Goal: Task Accomplishment & Management: Complete application form

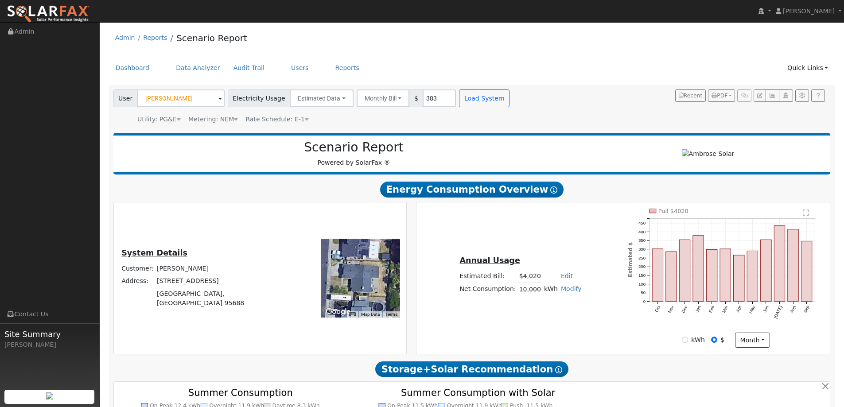
scroll to position [466, 0]
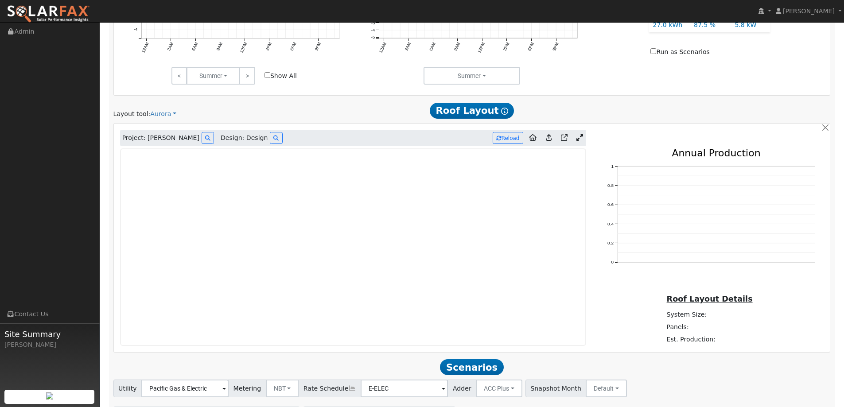
click at [87, 4] on link at bounding box center [48, 11] width 97 height 22
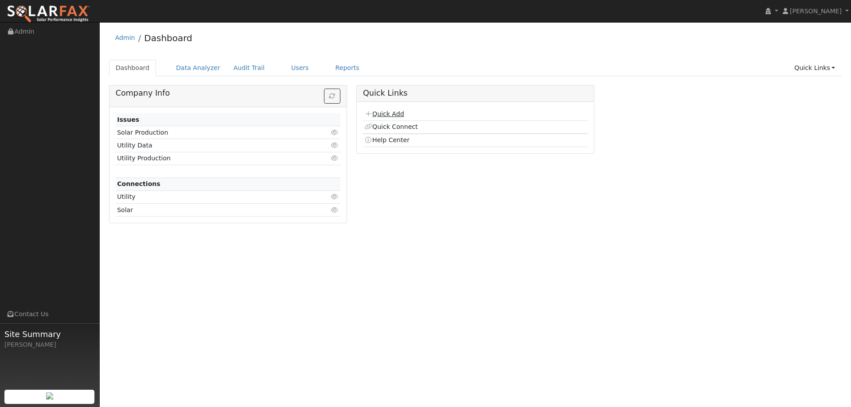
click at [400, 115] on link "Quick Add" at bounding box center [383, 113] width 39 height 7
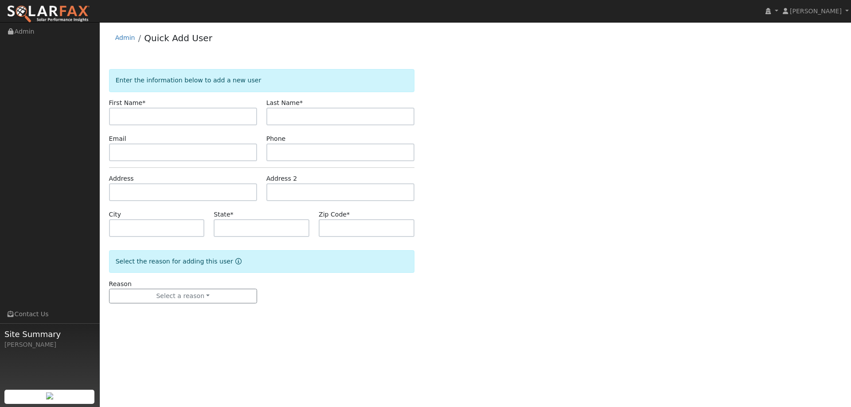
click at [194, 116] on input "text" at bounding box center [183, 117] width 148 height 18
type input "[PERSON_NAME]"
click at [267, 111] on input "text" at bounding box center [340, 117] width 148 height 18
click at [355, 121] on input "text" at bounding box center [340, 117] width 148 height 18
paste input "Daubeneck"
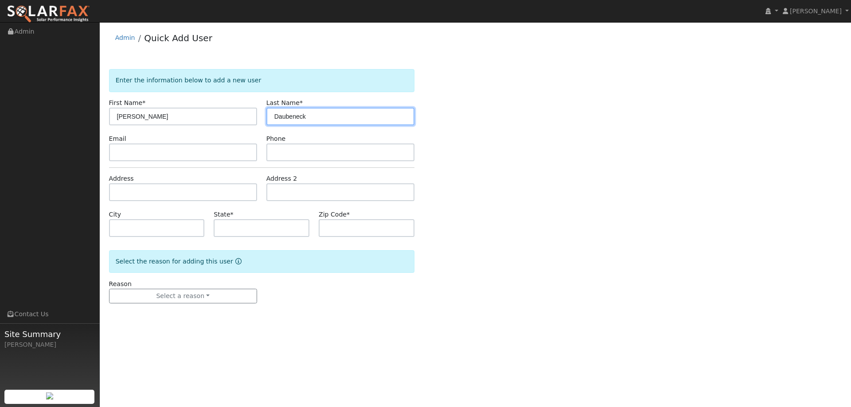
type input "Daubeneck"
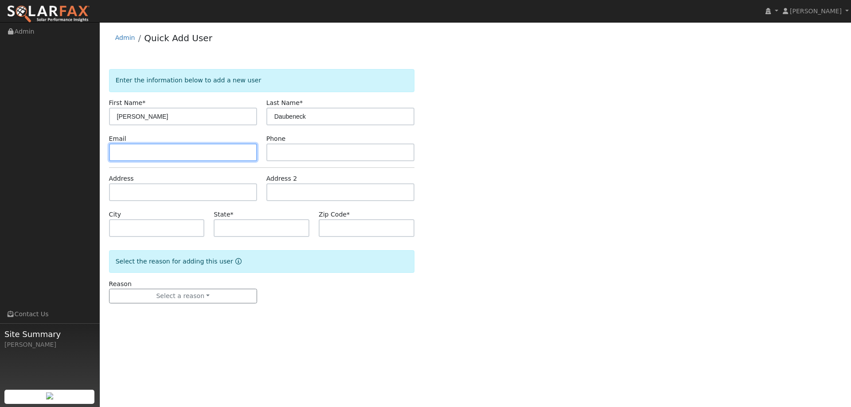
click at [195, 152] on input "text" at bounding box center [183, 153] width 148 height 18
paste input "[EMAIL_ADDRESS][DOMAIN_NAME]"
type input "[EMAIL_ADDRESS][DOMAIN_NAME]"
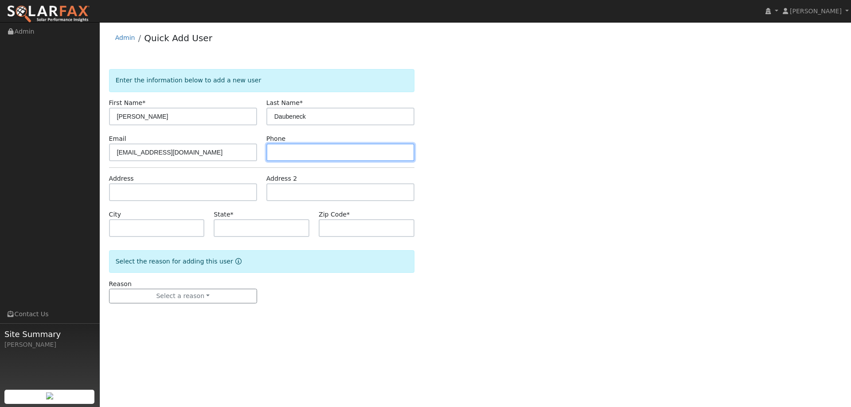
click at [367, 152] on input "text" at bounding box center [340, 153] width 148 height 18
paste input "[PHONE_NUMBER]"
type input "(916) 673-8014"
click at [575, 245] on div "Enter the information below to add a new user First Name * Christina Last Name …" at bounding box center [475, 195] width 733 height 252
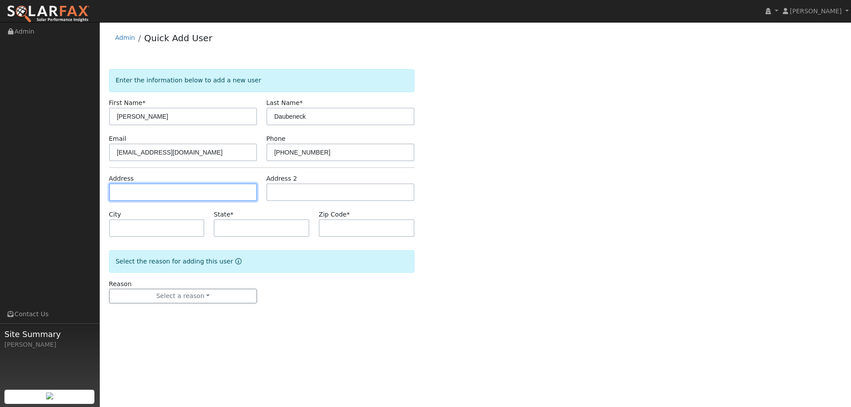
click at [213, 191] on input "text" at bounding box center [183, 192] width 148 height 18
click at [152, 187] on input "text" at bounding box center [183, 192] width 148 height 18
paste input "1024 Carlisle Court"
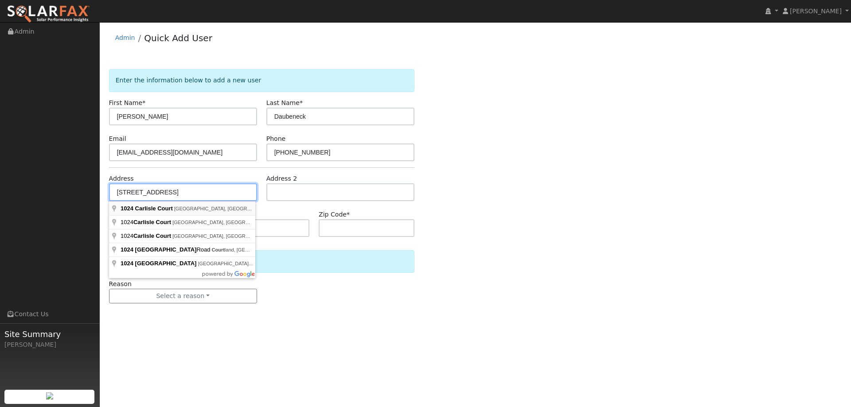
type input "1024 Carlisle Court"
type input "Vacaville"
type input "CA"
type input "95688"
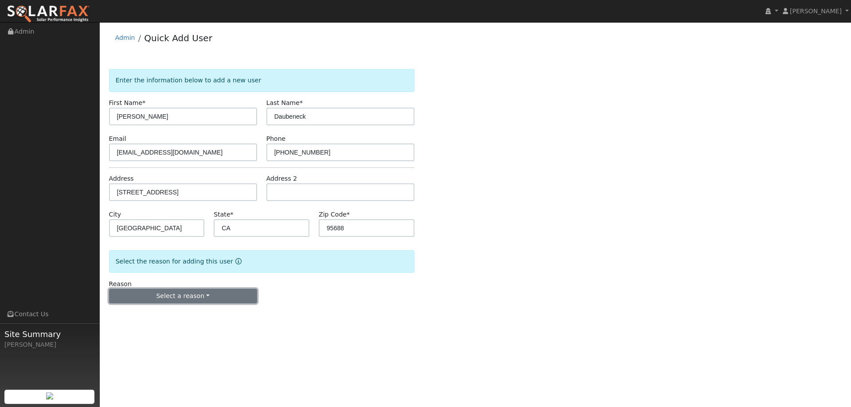
click at [194, 298] on button "Select a reason" at bounding box center [183, 296] width 148 height 15
click at [172, 310] on link "New lead" at bounding box center [158, 314] width 98 height 12
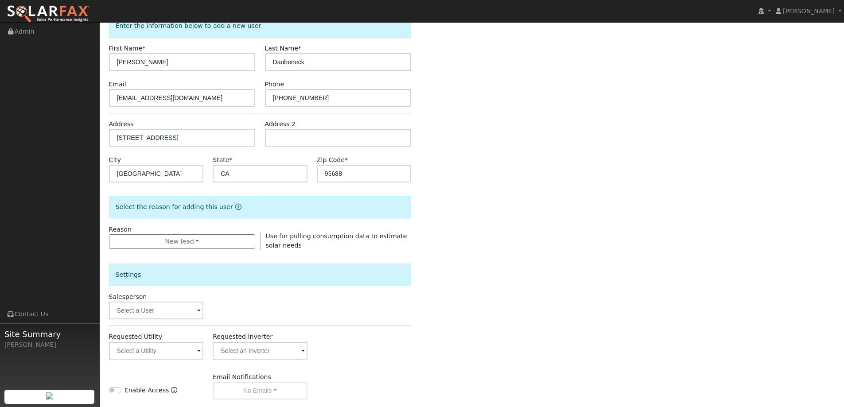
scroll to position [167, 0]
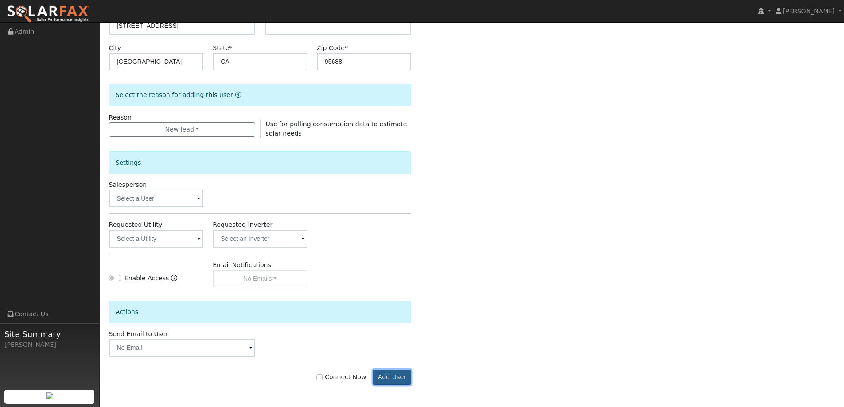
click at [404, 370] on button "Add User" at bounding box center [392, 377] width 39 height 15
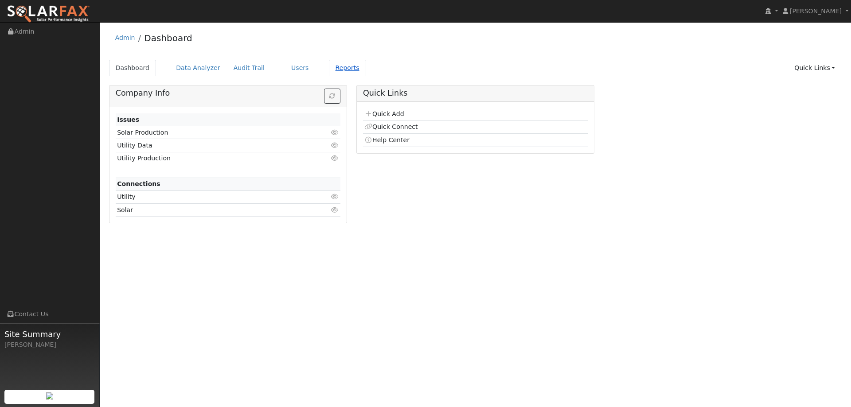
click at [329, 72] on link "Reports" at bounding box center [347, 68] width 37 height 16
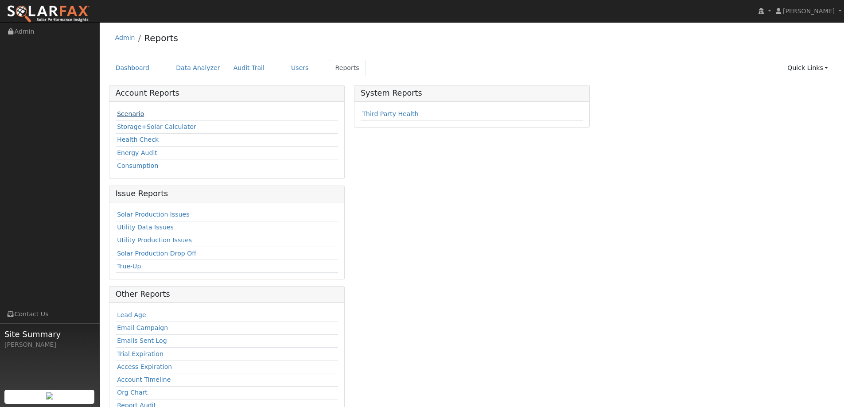
click at [125, 114] on link "Scenario" at bounding box center [130, 113] width 27 height 7
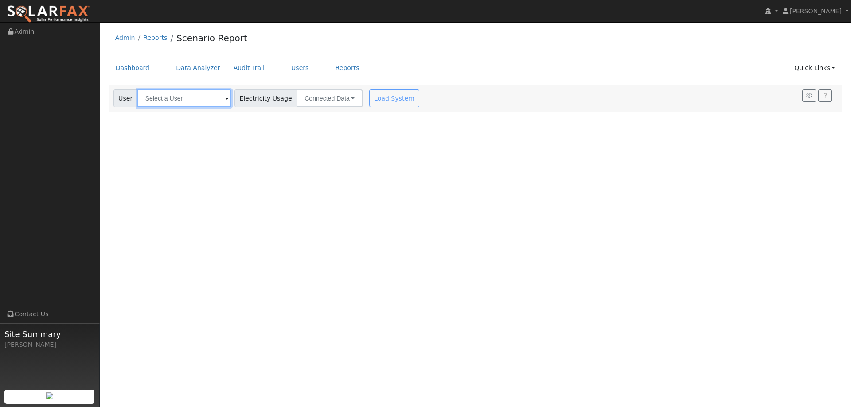
click at [157, 101] on input "text" at bounding box center [184, 99] width 94 height 18
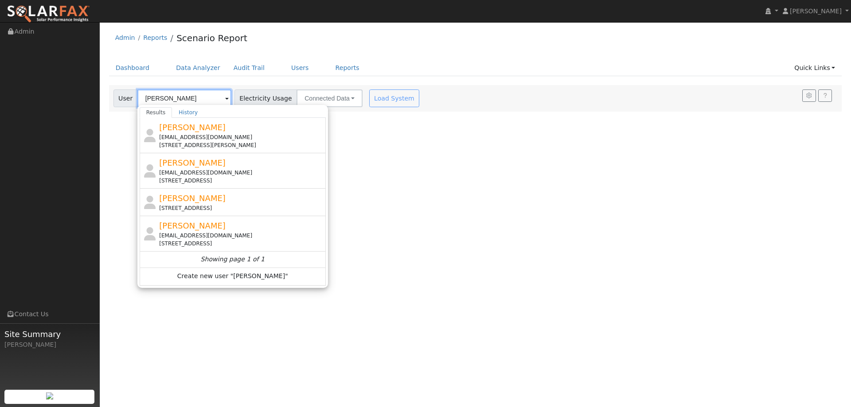
type input "[PERSON_NAME]"
click at [488, 220] on div "User Profile First name Last name Email Email Notifications No Emails No Emails…" at bounding box center [475, 214] width 751 height 385
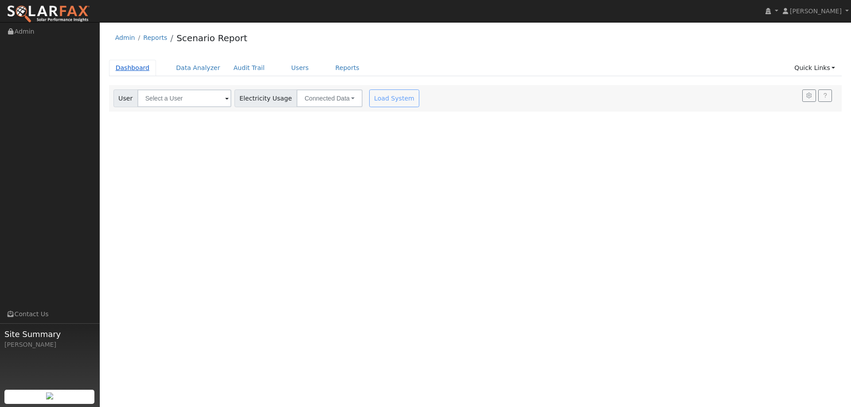
click at [129, 66] on link "Dashboard" at bounding box center [132, 68] width 47 height 16
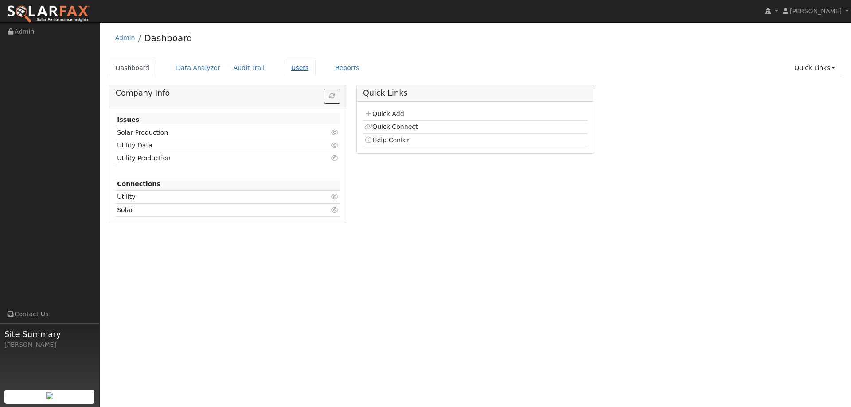
click at [290, 66] on link "Users" at bounding box center [299, 68] width 31 height 16
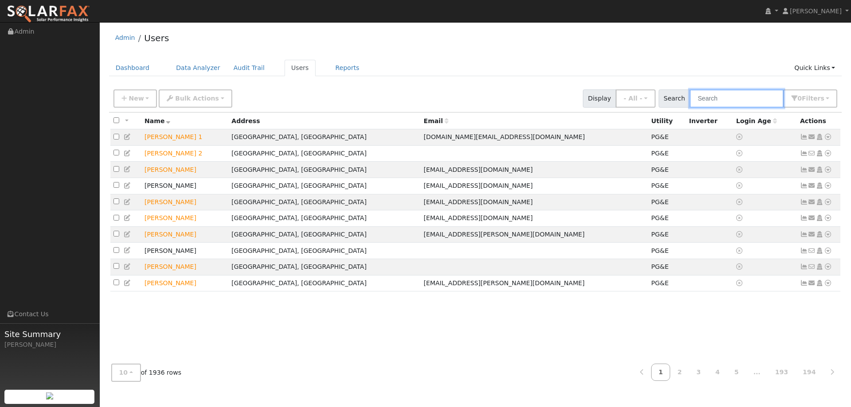
click at [710, 90] on input "text" at bounding box center [736, 99] width 94 height 18
paste input "[PERSON_NAME]"
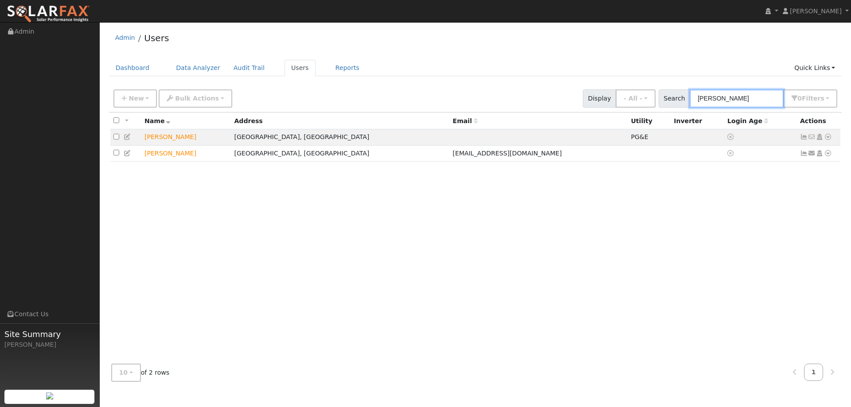
type input "[PERSON_NAME]"
click at [828, 138] on icon at bounding box center [828, 137] width 8 height 6
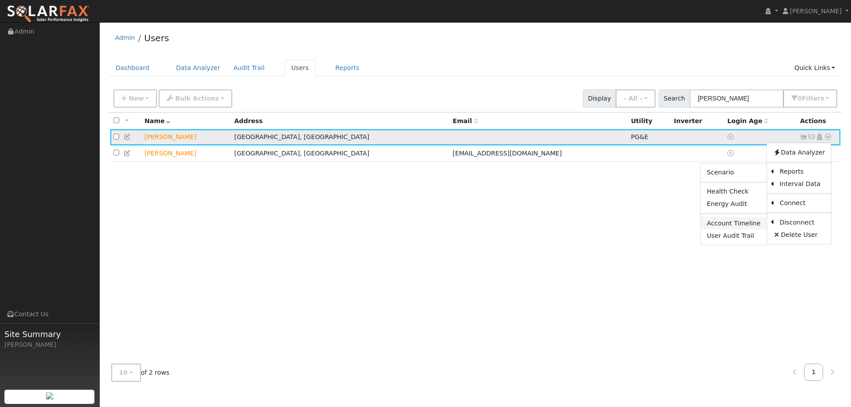
click at [738, 224] on link "Account Timeline" at bounding box center [734, 223] width 66 height 12
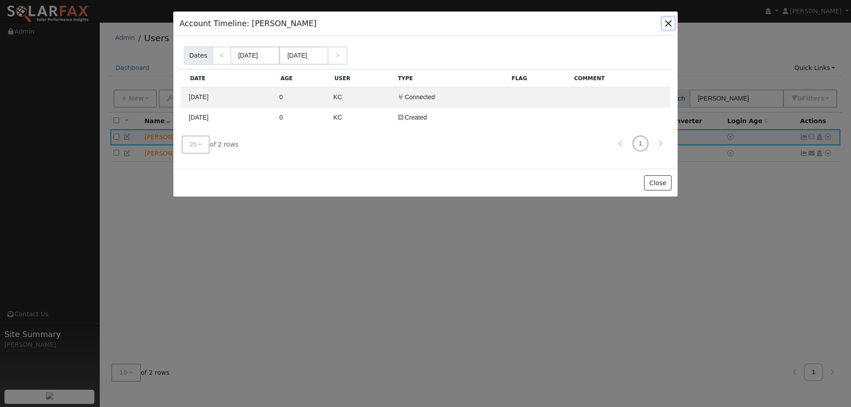
click at [664, 24] on button "button" at bounding box center [668, 23] width 12 height 12
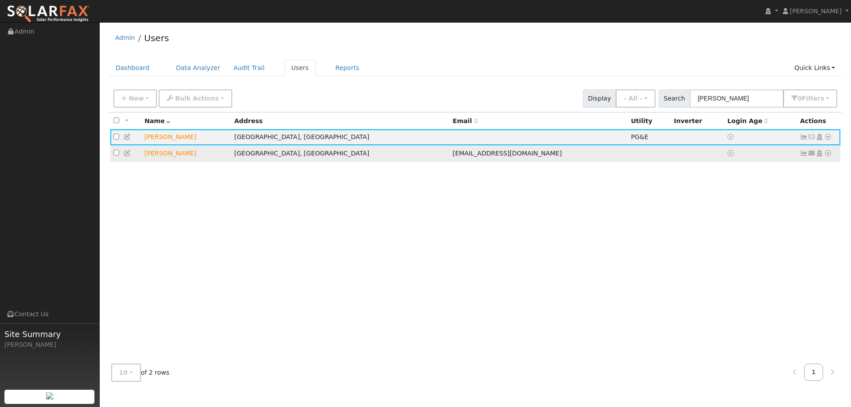
click at [826, 155] on icon at bounding box center [828, 153] width 8 height 6
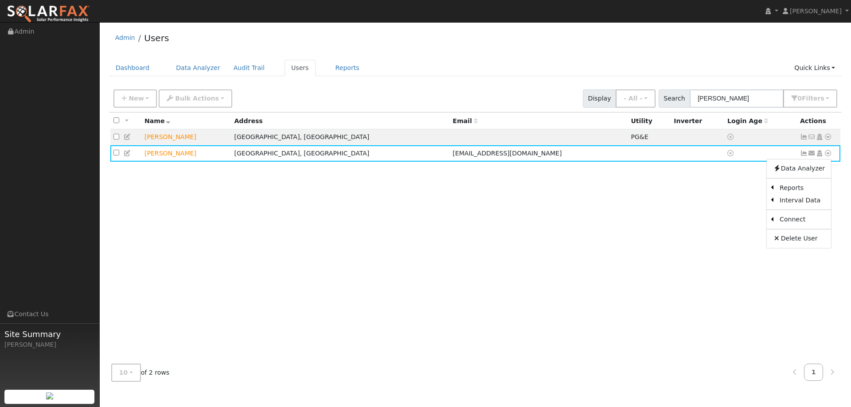
click at [793, 239] on link "Delete User" at bounding box center [799, 239] width 64 height 12
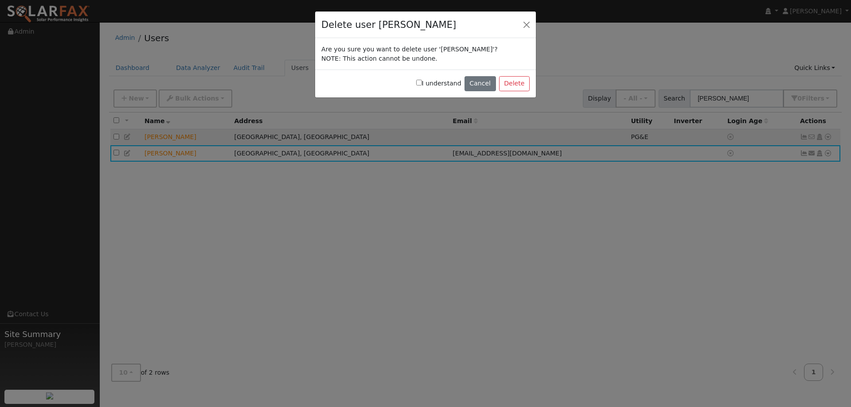
click at [430, 82] on label "I understand" at bounding box center [438, 83] width 45 height 9
click at [430, 83] on label "I understand" at bounding box center [438, 83] width 45 height 9
click at [422, 83] on input "I understand" at bounding box center [419, 83] width 6 height 6
checkbox input "true"
click at [511, 83] on button "Delete" at bounding box center [514, 83] width 31 height 15
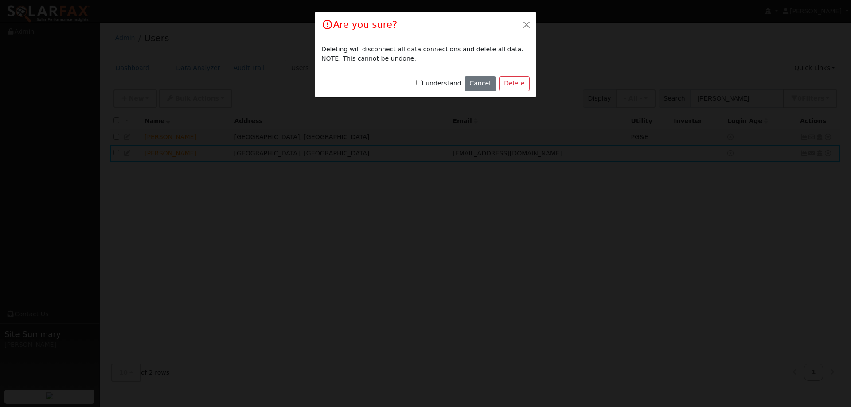
click at [422, 82] on input "I understand" at bounding box center [419, 83] width 6 height 6
checkbox input "true"
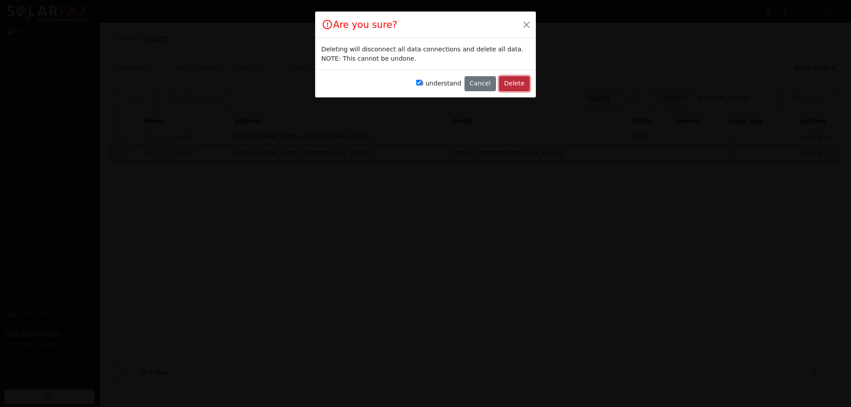
click at [503, 82] on button "Delete" at bounding box center [514, 83] width 31 height 15
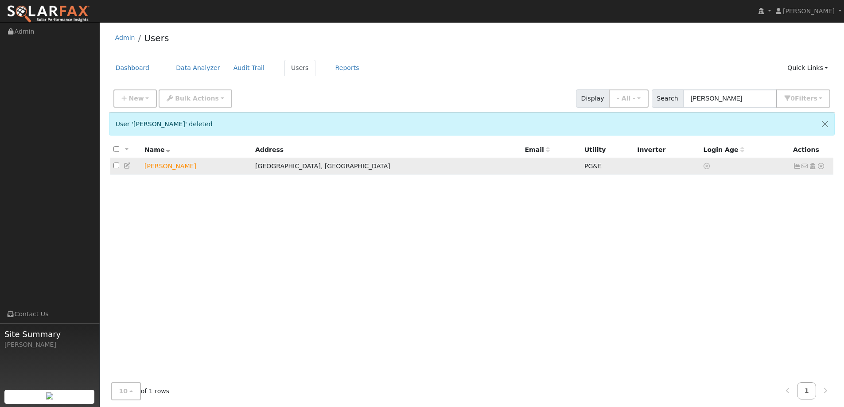
click at [419, 173] on td "Vacaville, CA" at bounding box center [387, 166] width 270 height 16
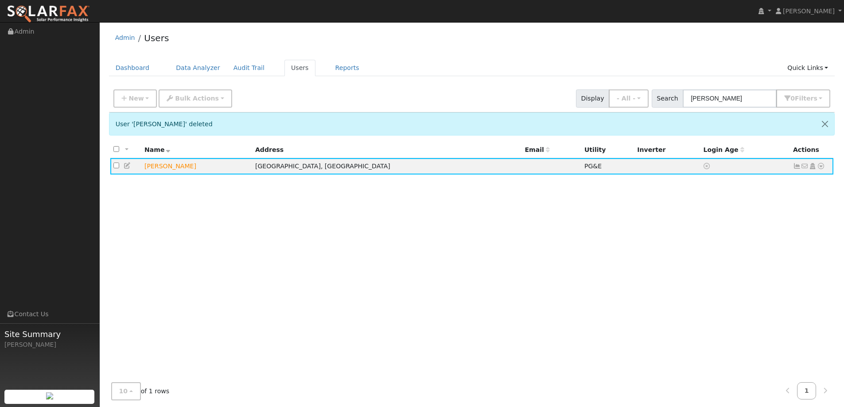
click at [576, 314] on div "All None All on page None on page Name Address Email Utility Inverter Login Age…" at bounding box center [472, 264] width 726 height 244
click at [821, 167] on icon at bounding box center [821, 166] width 8 height 6
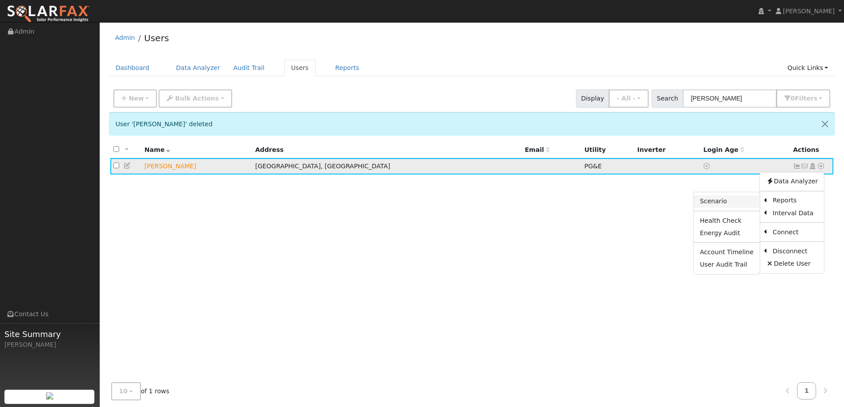
click at [728, 201] on link "Scenario" at bounding box center [727, 201] width 66 height 12
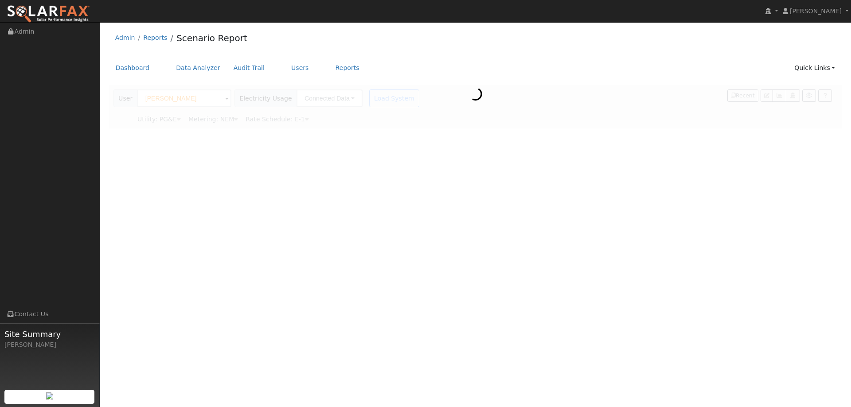
click at [70, 12] on img at bounding box center [48, 14] width 83 height 19
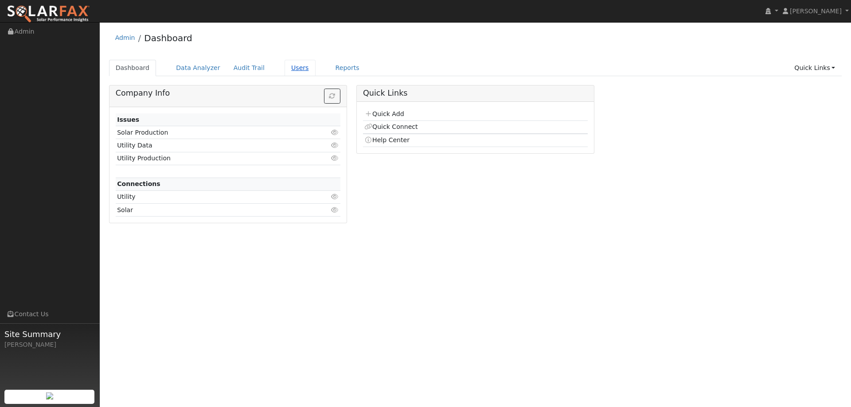
click at [284, 67] on link "Users" at bounding box center [299, 68] width 31 height 16
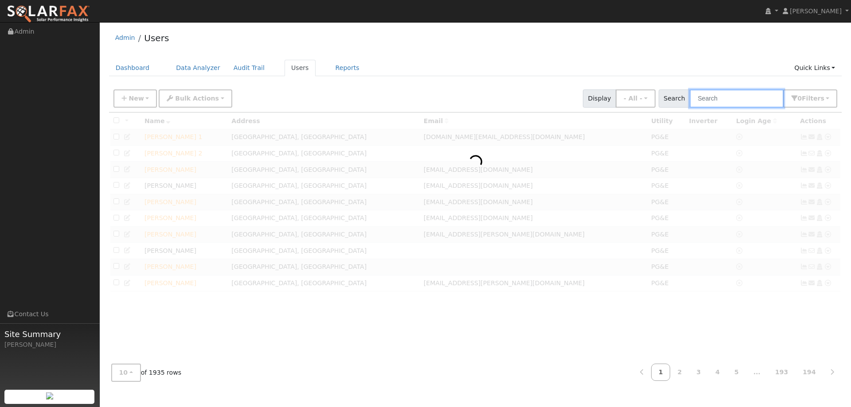
click at [748, 100] on input "text" at bounding box center [736, 99] width 94 height 18
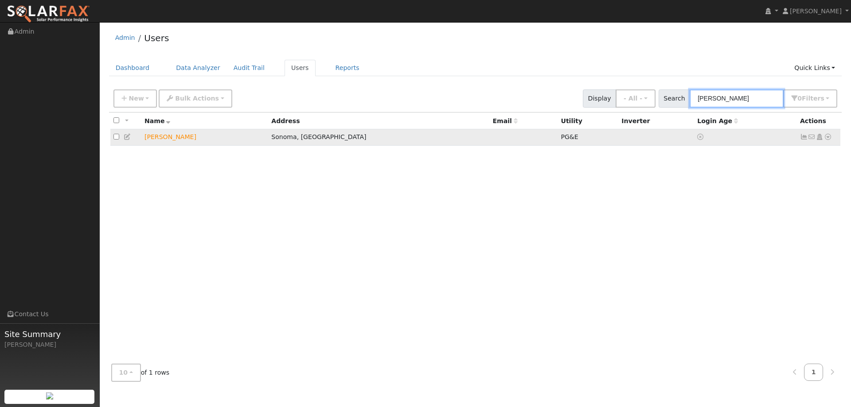
type input "Jolinda"
click at [826, 140] on icon at bounding box center [828, 137] width 8 height 6
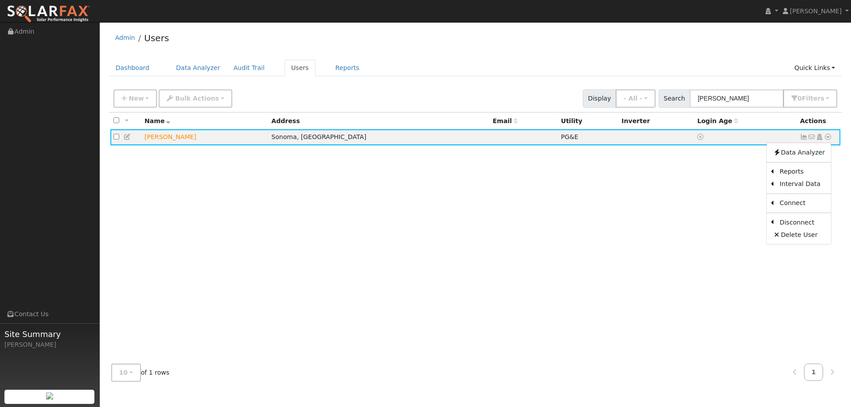
click at [0, 0] on link "Scenario" at bounding box center [0, 0] width 0 height 0
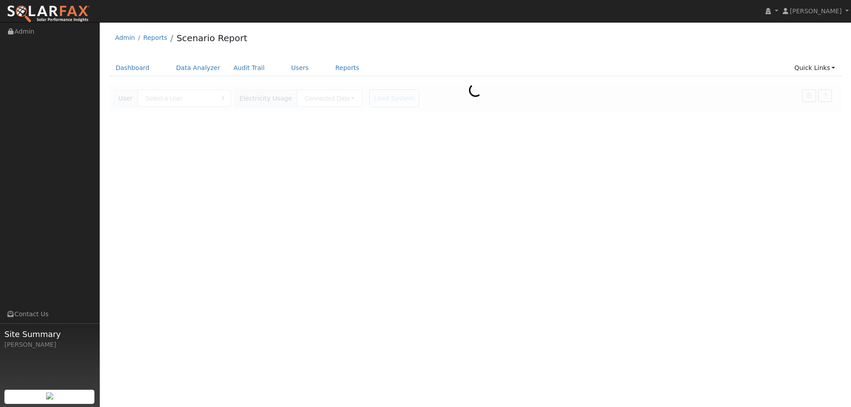
type input "[PERSON_NAME]"
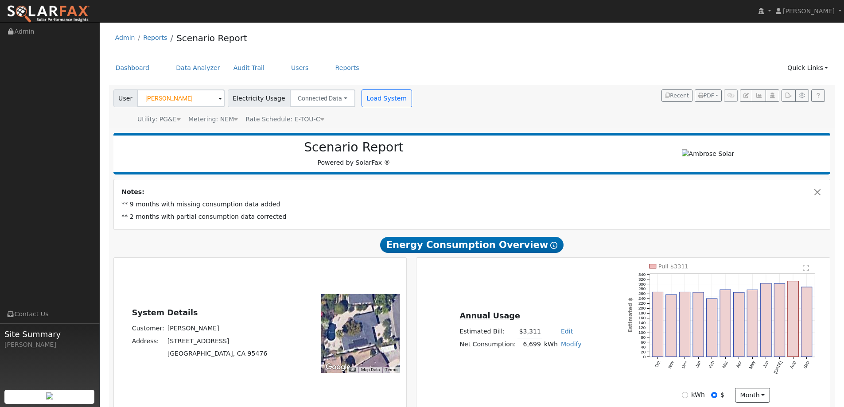
type input "8312"
click at [329, 65] on link "Reports" at bounding box center [347, 68] width 37 height 16
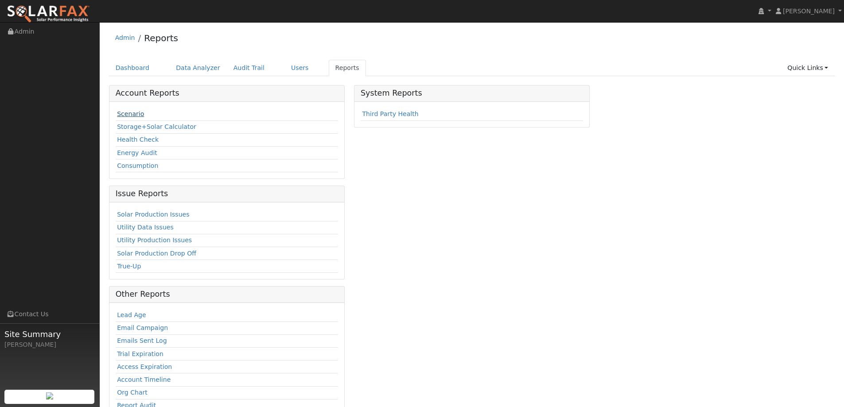
click at [133, 115] on link "Scenario" at bounding box center [130, 113] width 27 height 7
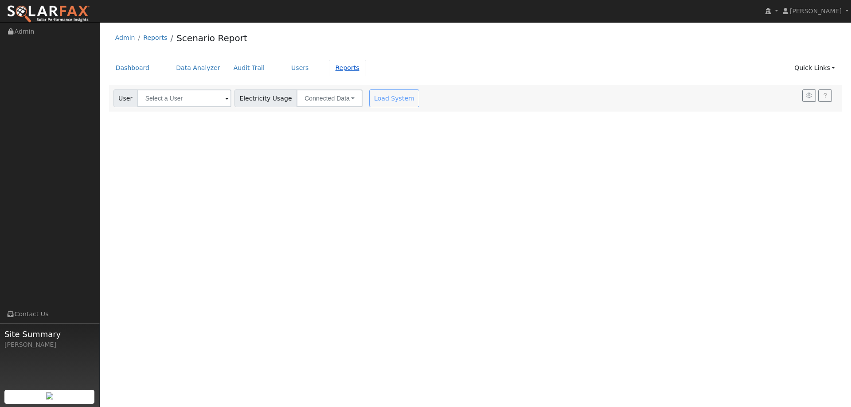
click at [329, 68] on link "Reports" at bounding box center [347, 68] width 37 height 16
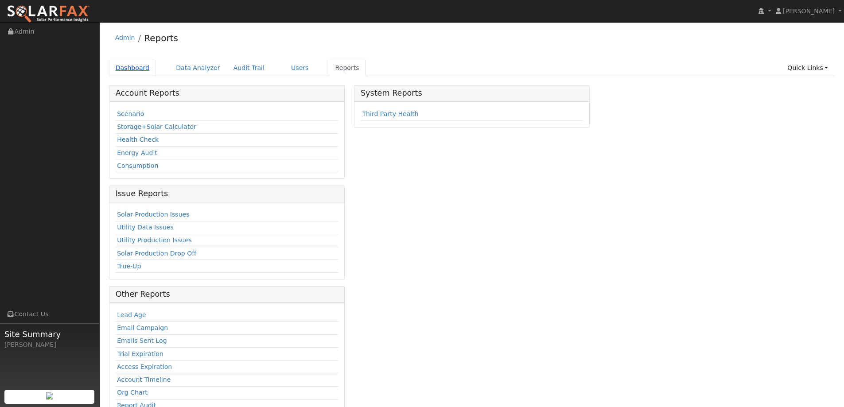
click at [130, 66] on link "Dashboard" at bounding box center [132, 68] width 47 height 16
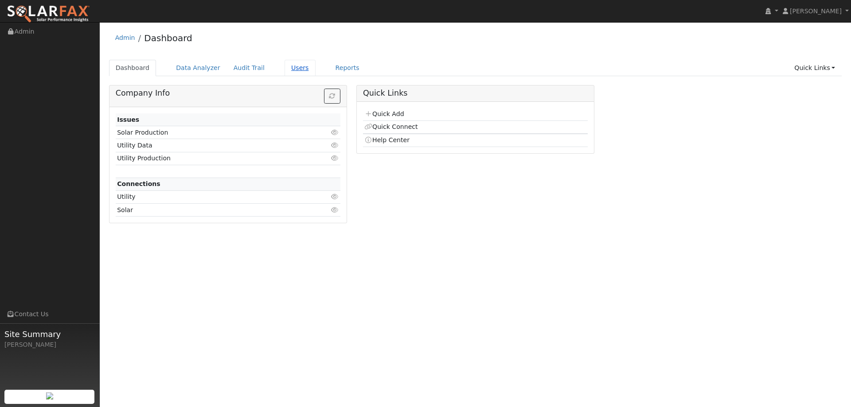
click at [284, 70] on link "Users" at bounding box center [299, 68] width 31 height 16
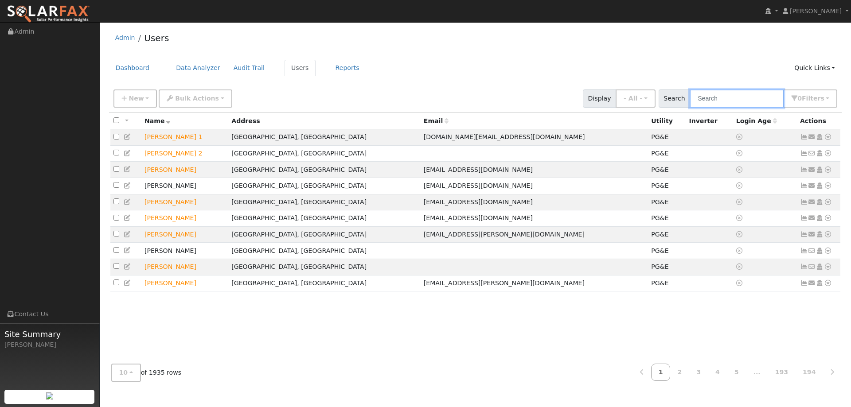
click at [742, 101] on input "text" at bounding box center [736, 99] width 94 height 18
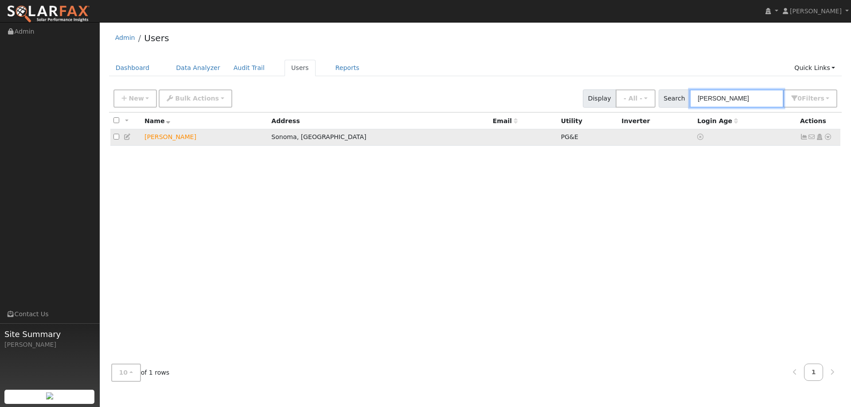
type input "Jolinda"
click at [825, 139] on icon at bounding box center [828, 137] width 8 height 6
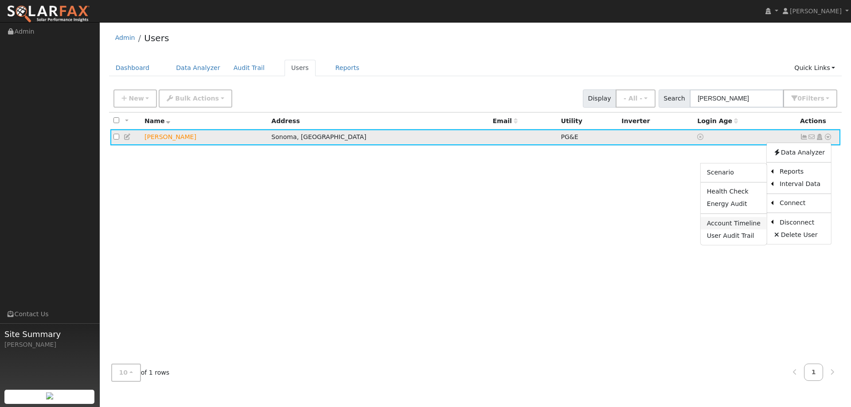
click at [732, 223] on link "Account Timeline" at bounding box center [734, 223] width 66 height 12
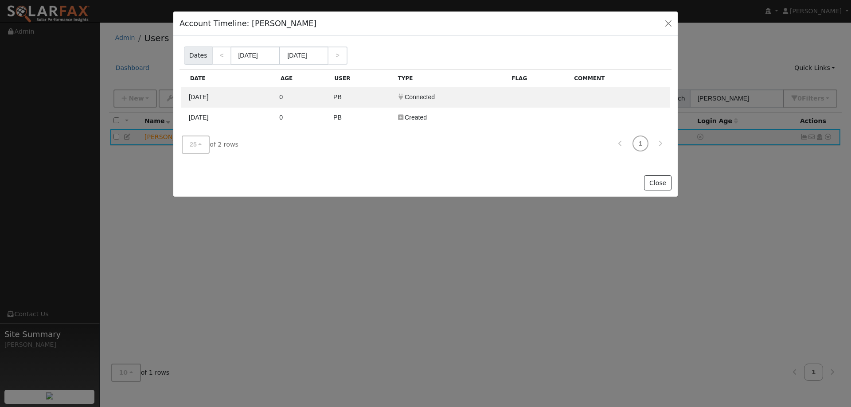
click at [548, 278] on div "Account Timeline: Jolinda Gladstein Account Timeline Report Dates < 09/01/2025 …" at bounding box center [425, 203] width 851 height 407
click at [671, 21] on button "button" at bounding box center [668, 23] width 12 height 12
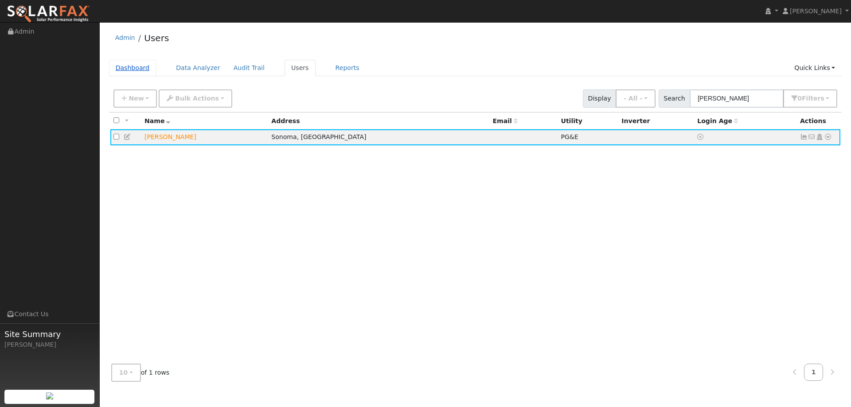
click at [129, 62] on link "Dashboard" at bounding box center [132, 68] width 47 height 16
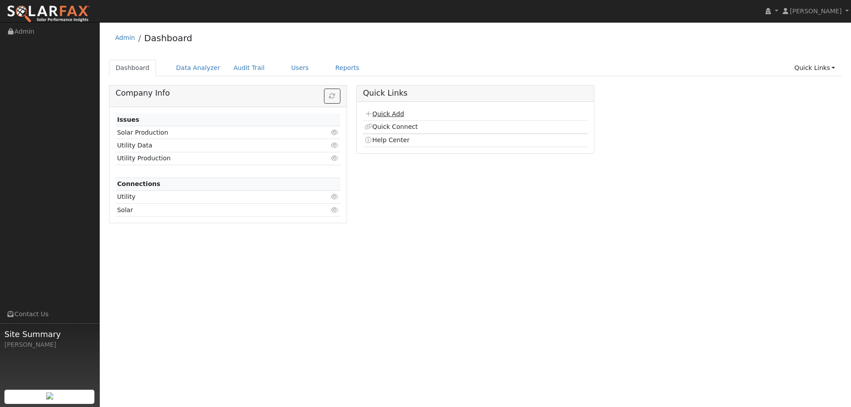
click at [389, 111] on link "Quick Add" at bounding box center [383, 113] width 39 height 7
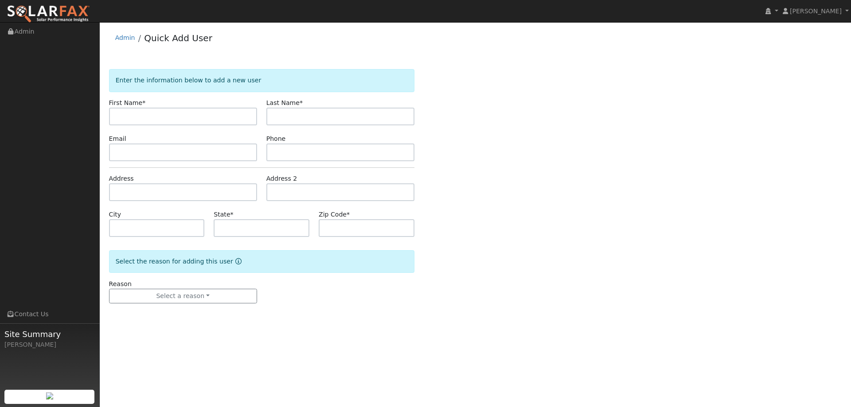
click at [244, 113] on input "text" at bounding box center [183, 117] width 148 height 18
type input "Nick"
click at [308, 127] on form "Enter the information below to add a new user First Name * Nick Last Name * Ema…" at bounding box center [261, 195] width 305 height 252
click at [320, 116] on input "text" at bounding box center [340, 117] width 148 height 18
type input "F"
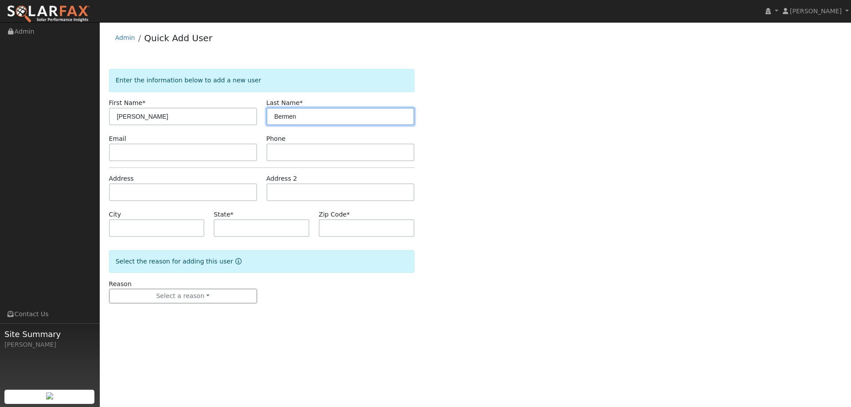
type input "Bermen"
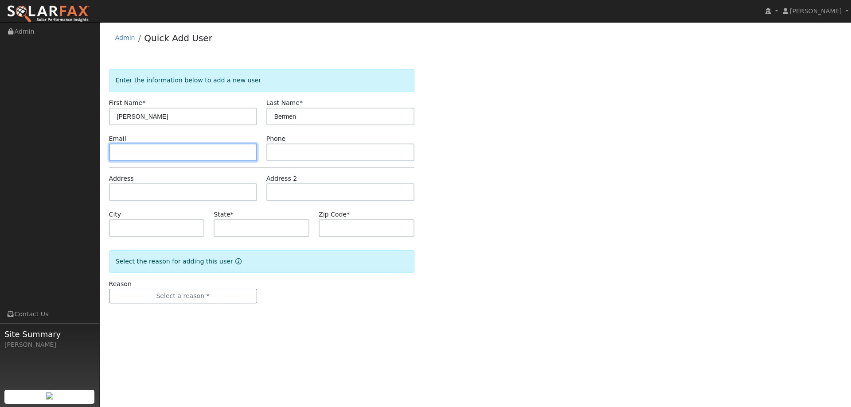
drag, startPoint x: 250, startPoint y: 151, endPoint x: 789, endPoint y: 188, distance: 540.6
click at [250, 151] on input "text" at bounding box center [183, 153] width 148 height 18
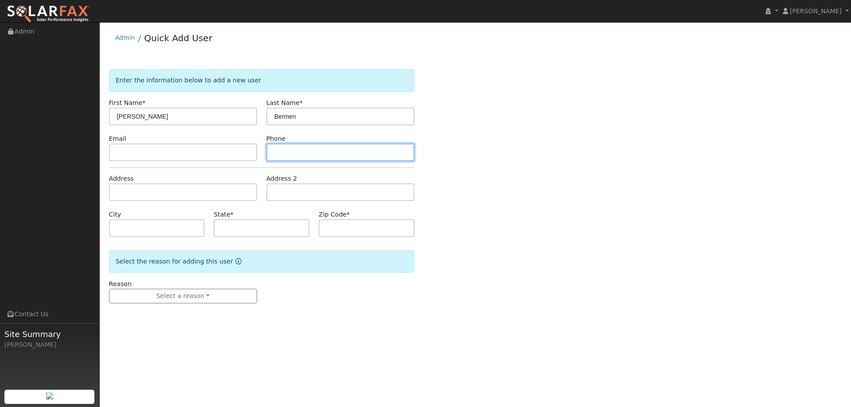
click at [280, 151] on input "text" at bounding box center [340, 153] width 148 height 18
paste input "(707) 317-0137"
type input "(707) 317-0137"
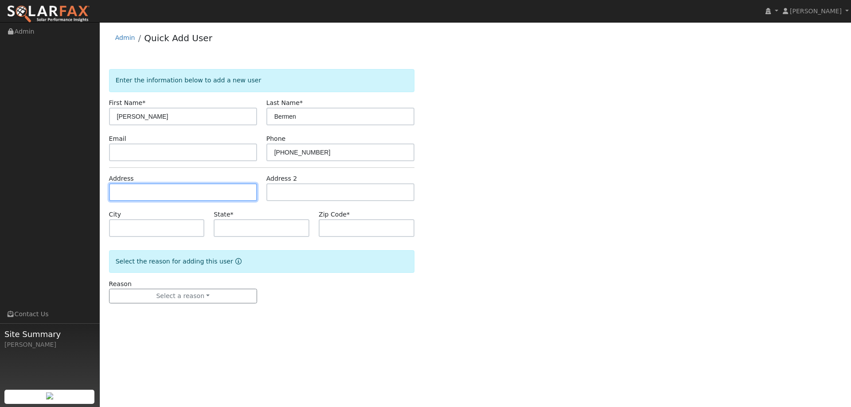
click at [191, 190] on input "text" at bounding box center [183, 192] width 148 height 18
paste input "701 Peregrine Way"
type input "701 Peregrine Way"
type input "Vacaville"
type input "CA"
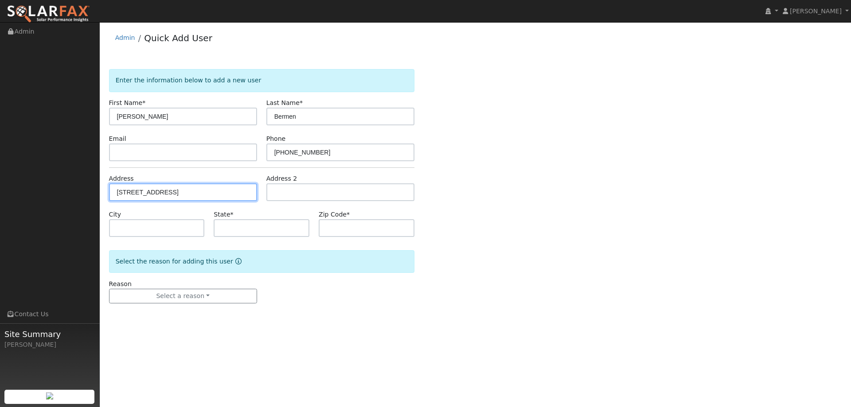
type input "95687"
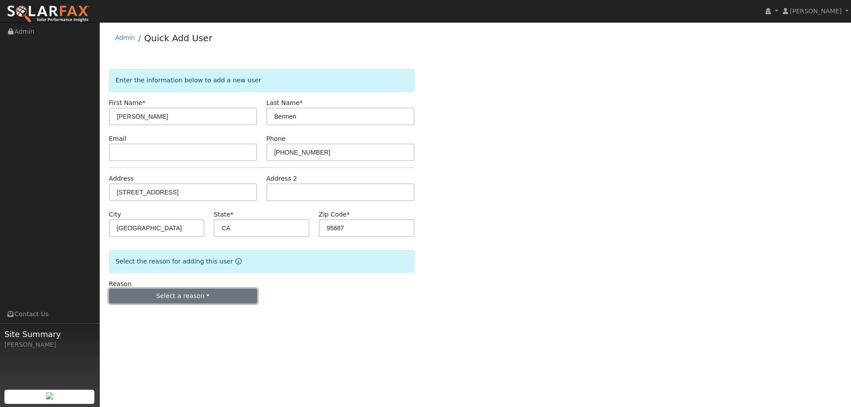
click at [183, 301] on button "Select a reason" at bounding box center [183, 296] width 148 height 15
click at [185, 311] on link "New lead" at bounding box center [158, 314] width 98 height 12
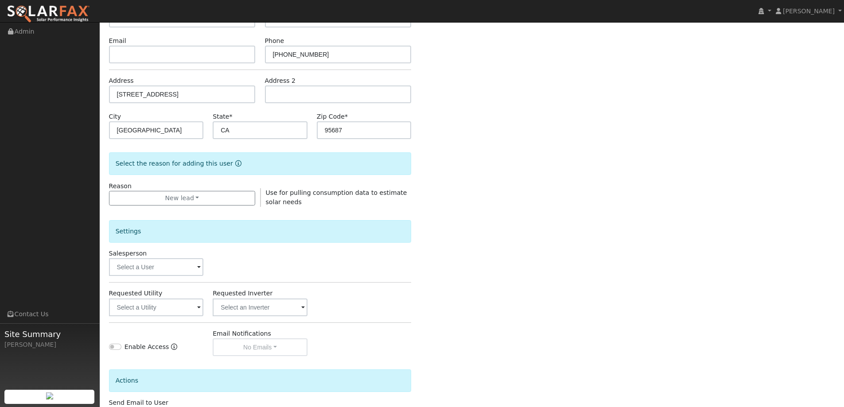
scroll to position [167, 0]
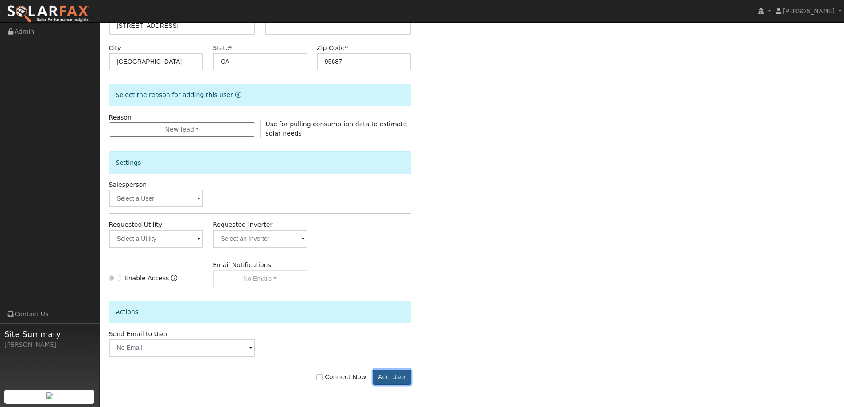
click at [395, 378] on button "Add User" at bounding box center [392, 377] width 39 height 15
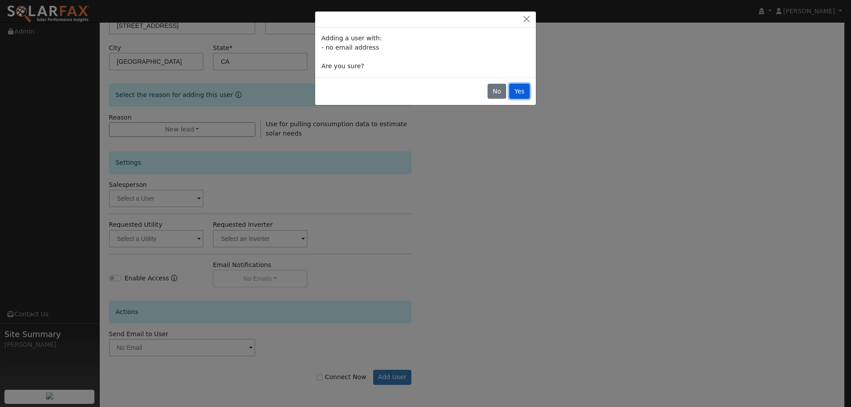
click at [522, 87] on button "Yes" at bounding box center [519, 91] width 20 height 15
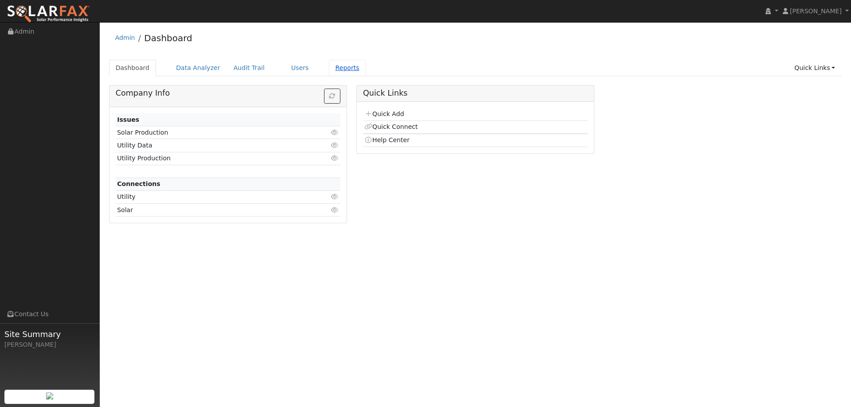
click at [329, 69] on link "Reports" at bounding box center [347, 68] width 37 height 16
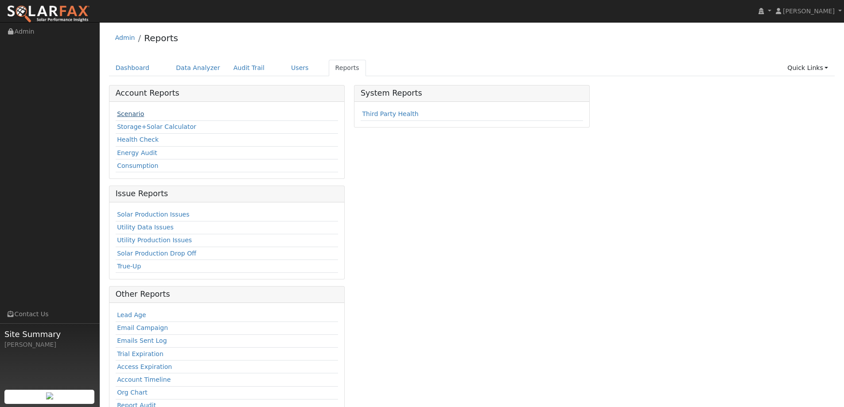
click at [136, 117] on link "Scenario" at bounding box center [130, 113] width 27 height 7
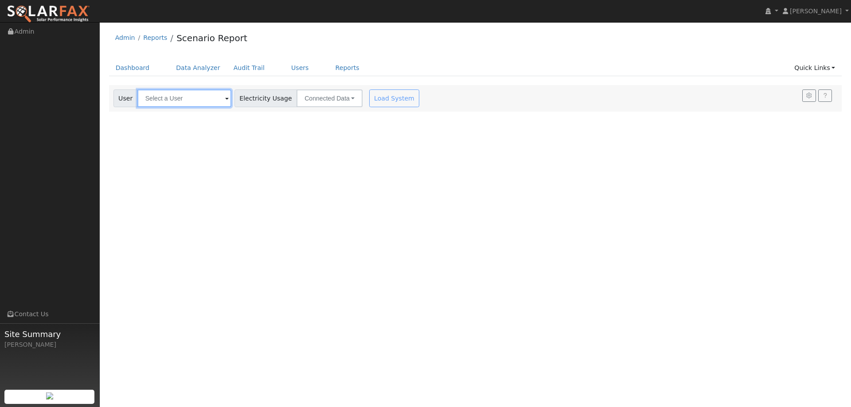
click at [174, 98] on input "text" at bounding box center [184, 99] width 94 height 18
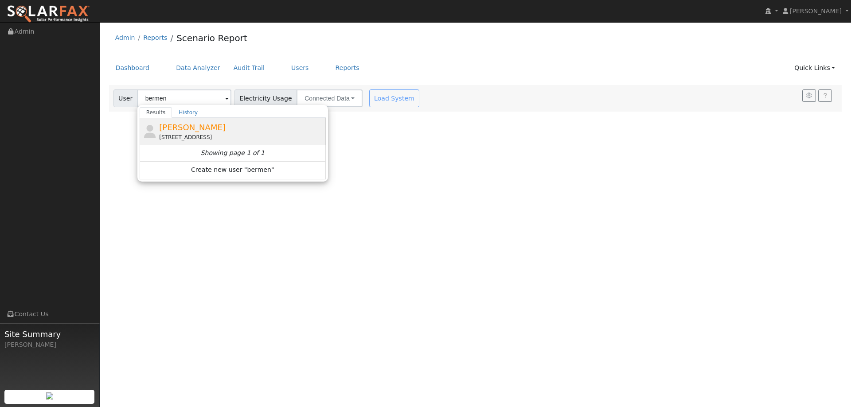
click at [195, 131] on span "Nick Bermen" at bounding box center [192, 127] width 66 height 9
type input "Nick Bermen"
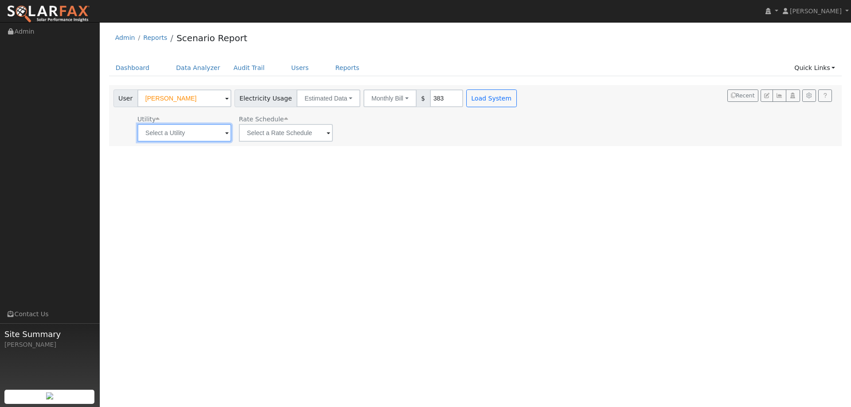
click at [198, 135] on input "text" at bounding box center [184, 133] width 94 height 18
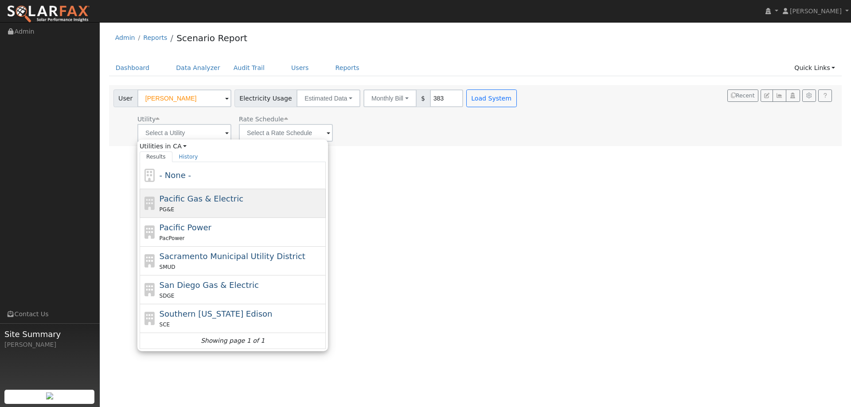
click at [212, 205] on div "PG&E" at bounding box center [242, 209] width 164 height 9
type input "Pacific Gas & Electric"
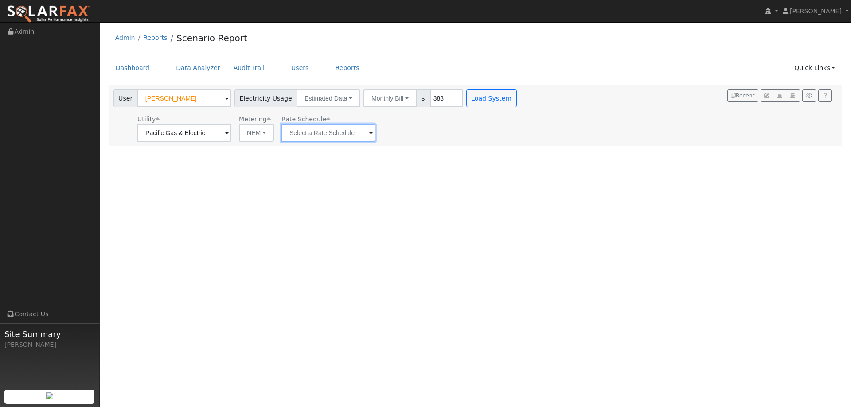
click at [350, 136] on input "text" at bounding box center [328, 133] width 94 height 18
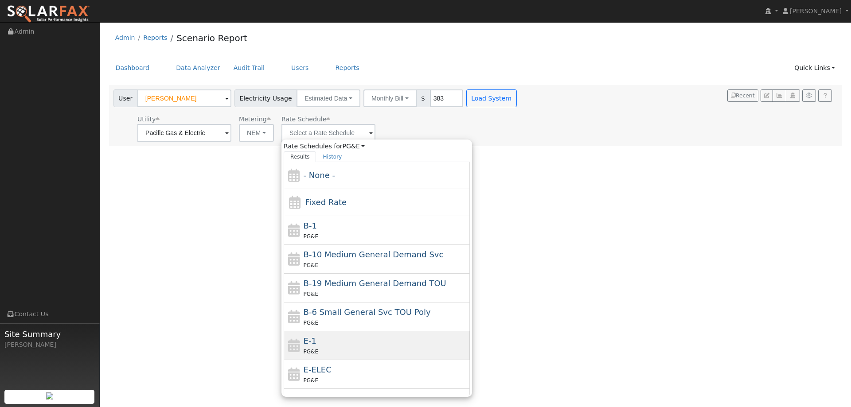
drag, startPoint x: 313, startPoint y: 343, endPoint x: 396, endPoint y: 210, distance: 156.6
click at [313, 342] on div "E-1 PG&E" at bounding box center [386, 345] width 164 height 21
type input "E-1"
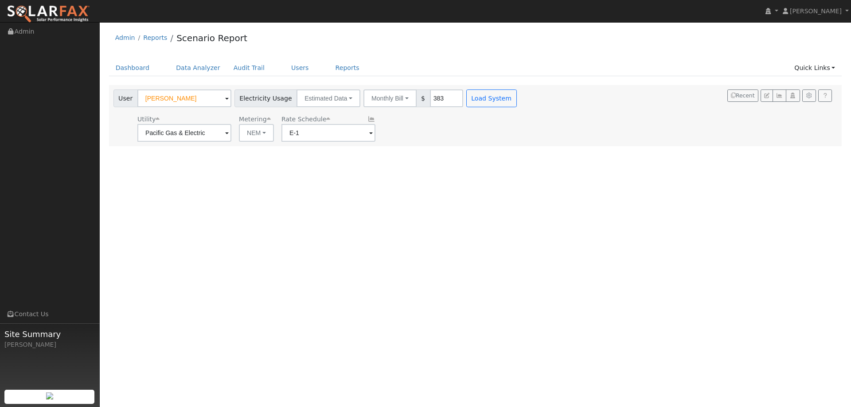
click at [486, 82] on div "Dashboard Data Analyzer Audit Trail Users Reports Quick Links Quick Add Quick C…" at bounding box center [475, 72] width 733 height 25
click at [485, 94] on button "Load System" at bounding box center [491, 99] width 51 height 18
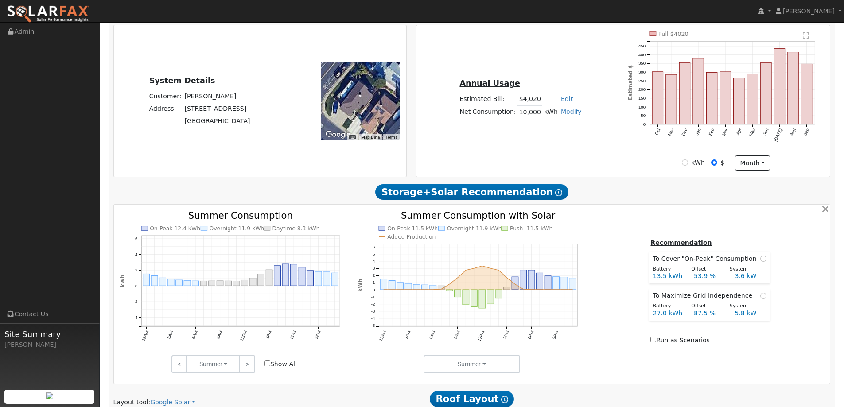
scroll to position [443, 0]
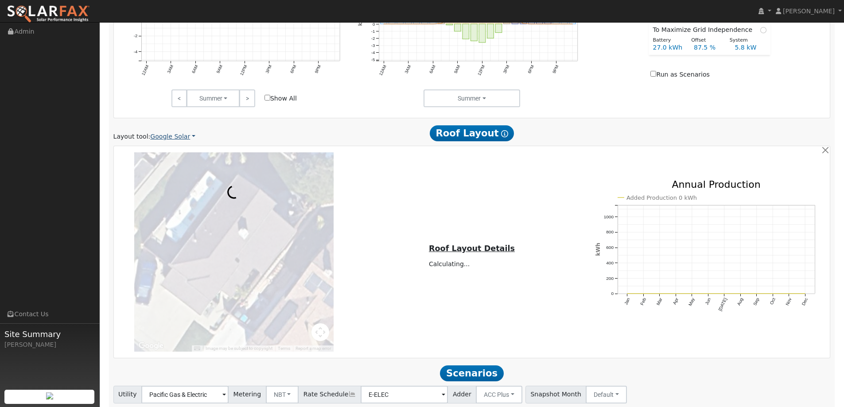
click at [158, 141] on link "Google Solar" at bounding box center [172, 136] width 45 height 9
click at [168, 174] on link "Aurora" at bounding box center [179, 177] width 62 height 12
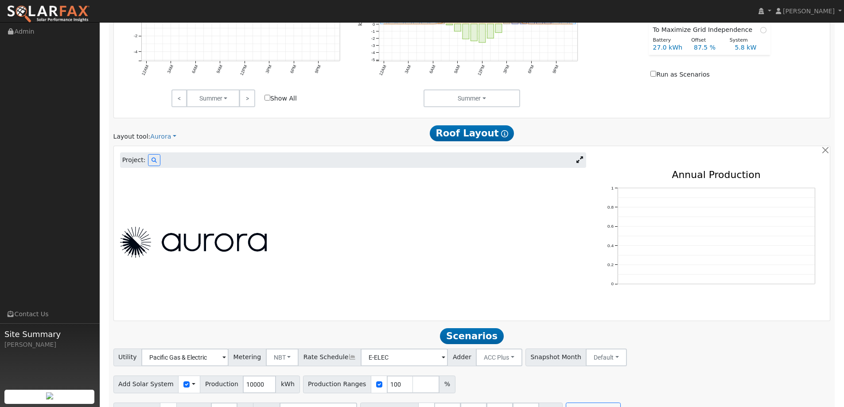
scroll to position [331, 0]
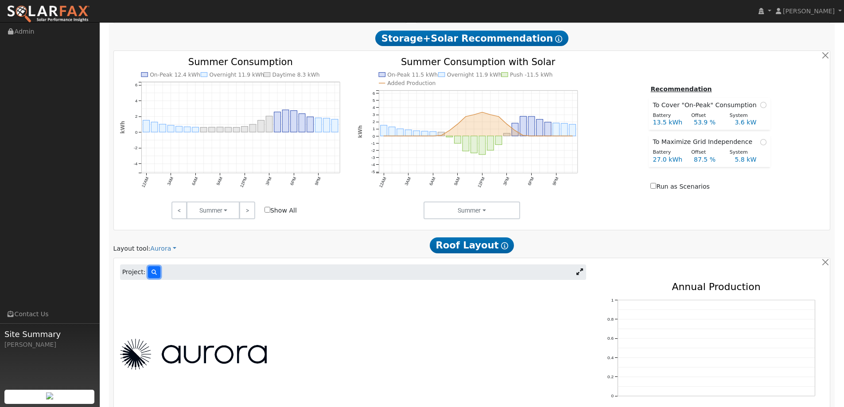
click at [151, 269] on button at bounding box center [154, 272] width 12 height 12
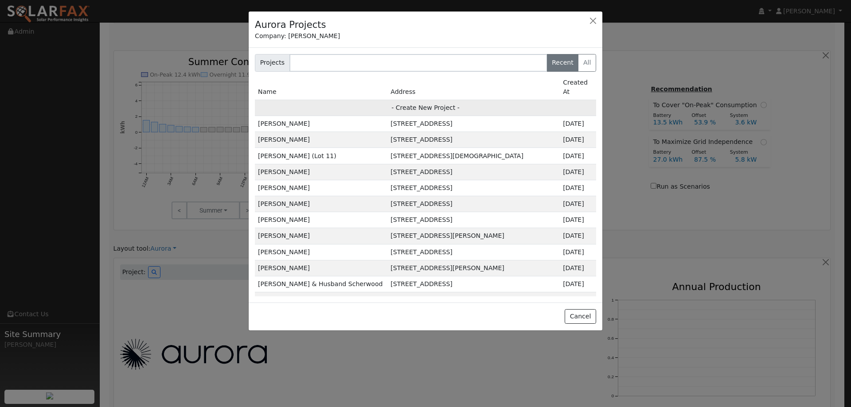
click at [440, 100] on td "- Create New Project -" at bounding box center [425, 108] width 341 height 16
type input "[PERSON_NAME]"
type input "701 Peregrine Way"
type input "[GEOGRAPHIC_DATA]"
type input "CA"
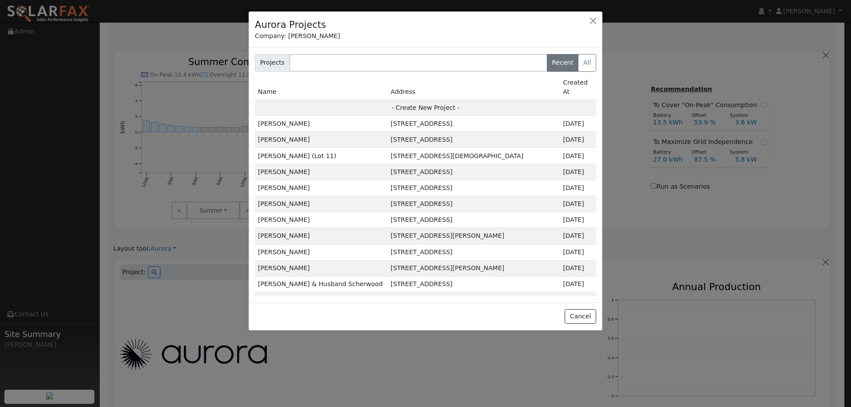
type input "95687"
type input "Design"
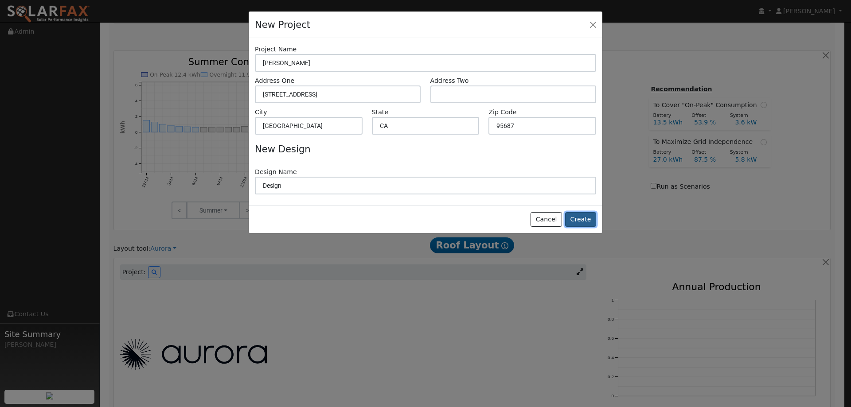
click at [570, 217] on button "Create" at bounding box center [580, 219] width 31 height 15
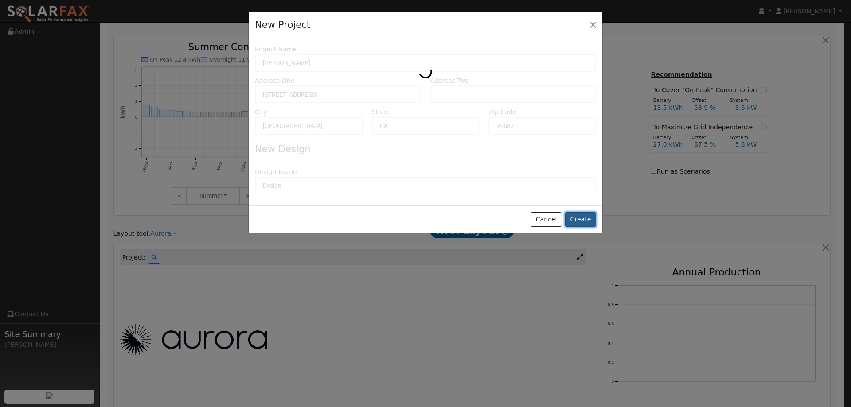
click at [574, 220] on button "Create" at bounding box center [580, 219] width 31 height 15
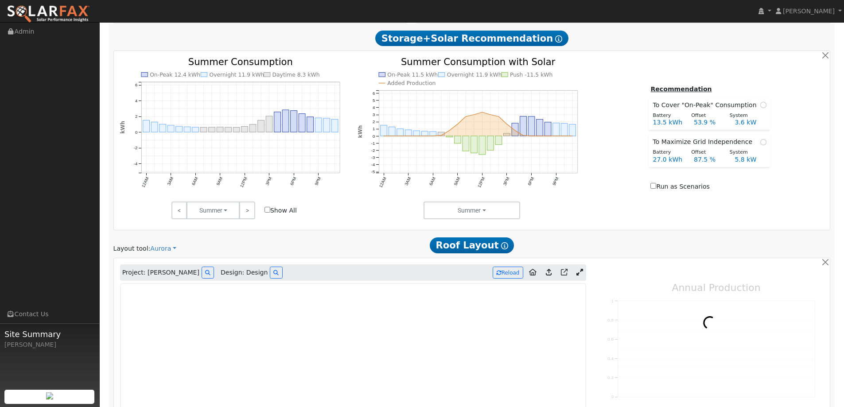
type input "0"
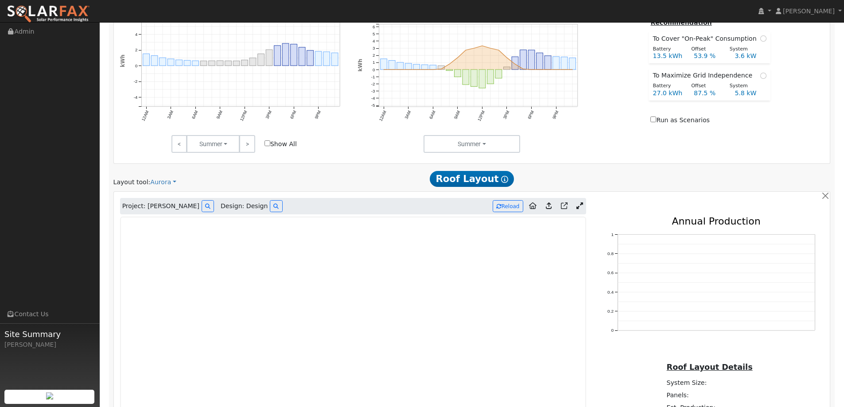
scroll to position [508, 0]
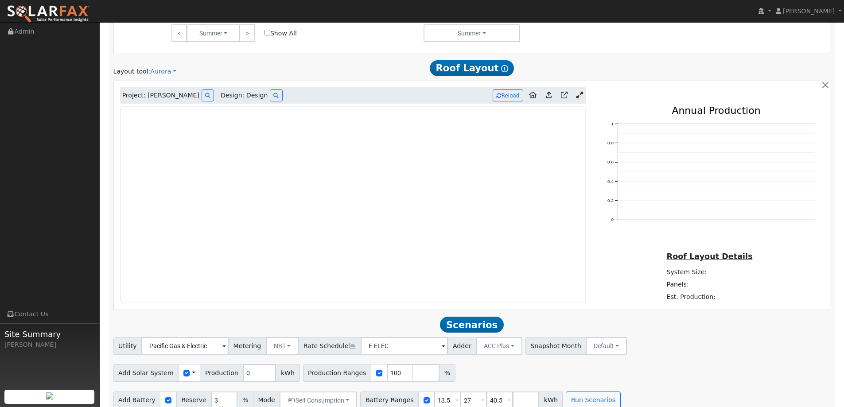
click at [68, 7] on img at bounding box center [48, 14] width 83 height 19
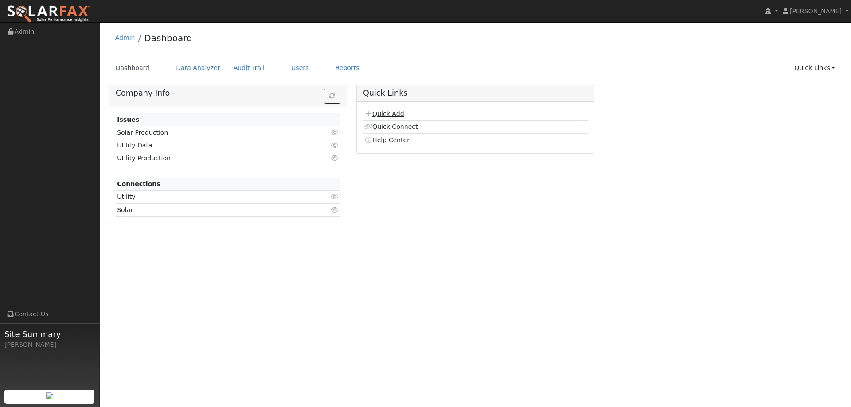
click at [389, 112] on link "Quick Add" at bounding box center [383, 113] width 39 height 7
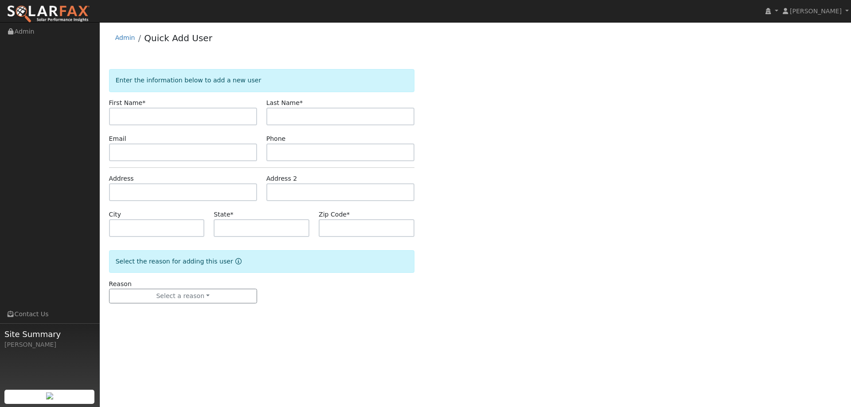
click at [196, 110] on input "text" at bounding box center [183, 117] width 148 height 18
type input "Mary"
click at [287, 112] on input "text" at bounding box center [340, 117] width 148 height 18
type input "Bittner"
click at [207, 158] on input "text" at bounding box center [183, 153] width 148 height 18
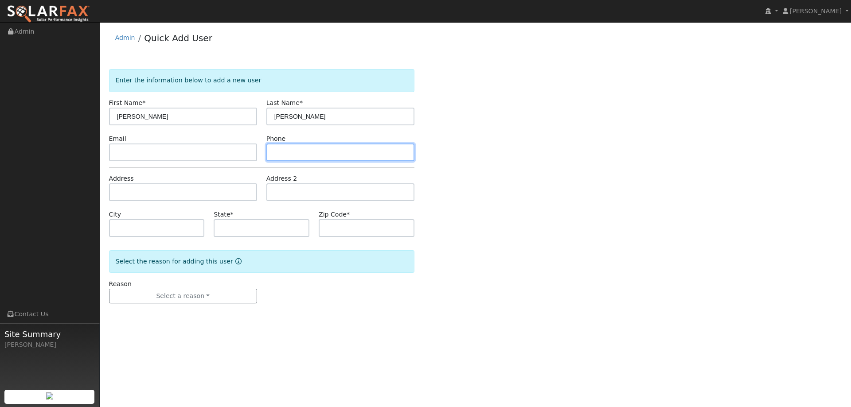
click at [319, 155] on input "text" at bounding box center [340, 153] width 148 height 18
paste input "(707) 761-2764"
type input "(707) 761-2764"
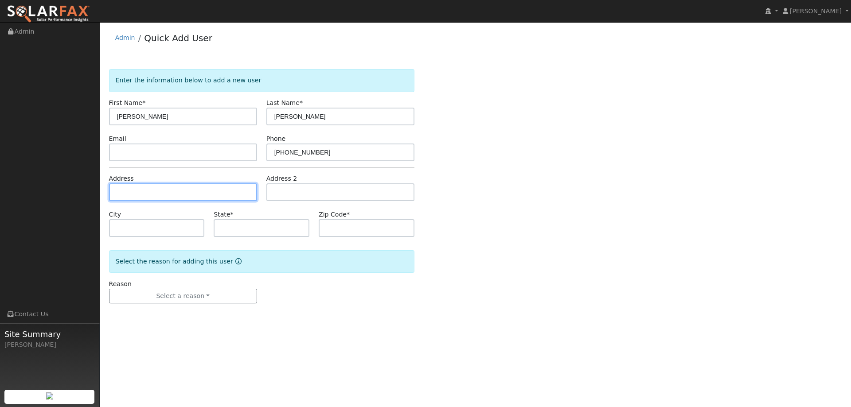
click at [229, 194] on input "text" at bounding box center [183, 192] width 148 height 18
click at [183, 193] on input "text" at bounding box center [183, 192] width 148 height 18
paste input "649 Morning Glory Dr"
type input "649 Morning Glory Drive"
type input "Vacaville"
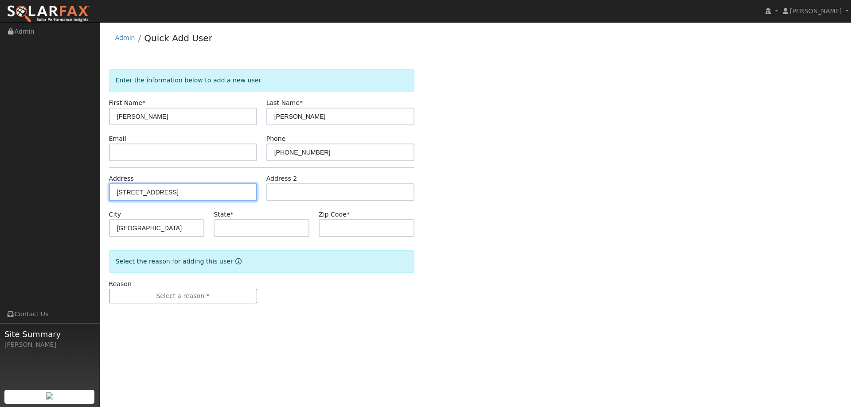
type input "CA"
type input "95687"
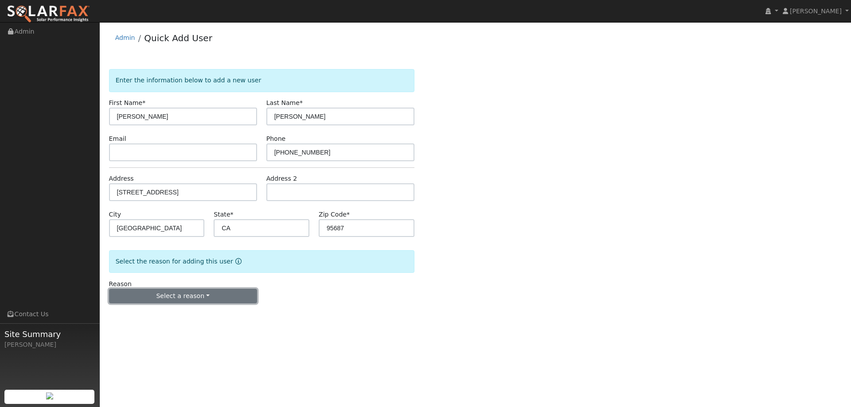
click at [204, 292] on button "Select a reason" at bounding box center [183, 296] width 148 height 15
click at [153, 314] on link "New lead" at bounding box center [158, 314] width 98 height 12
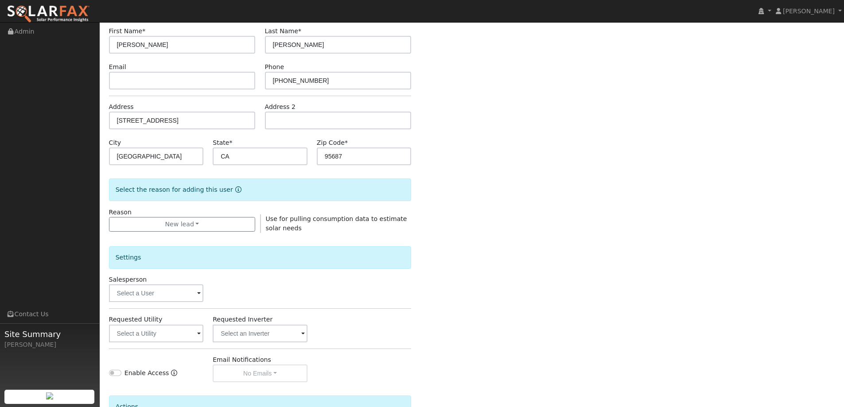
scroll to position [167, 0]
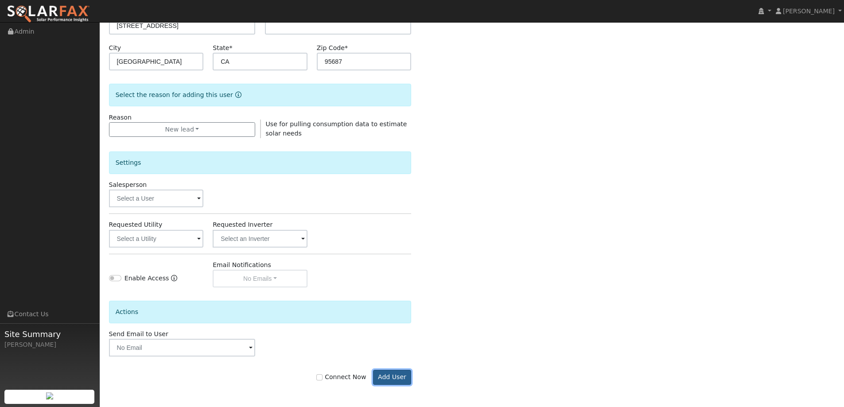
click at [377, 376] on button "Add User" at bounding box center [392, 377] width 39 height 15
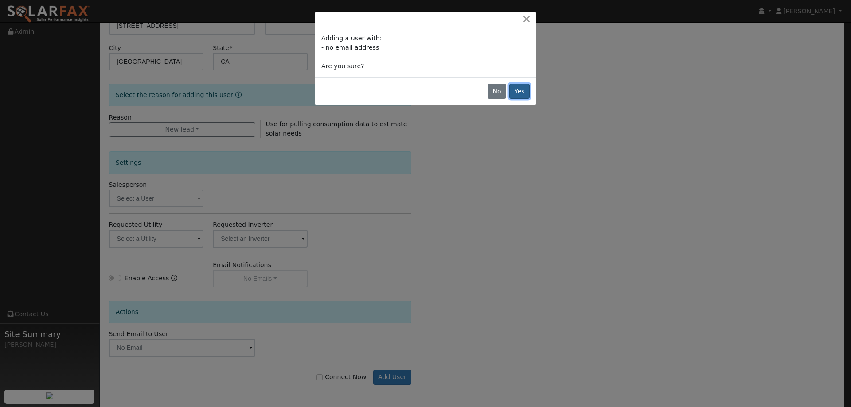
click at [519, 90] on button "Yes" at bounding box center [519, 91] width 20 height 15
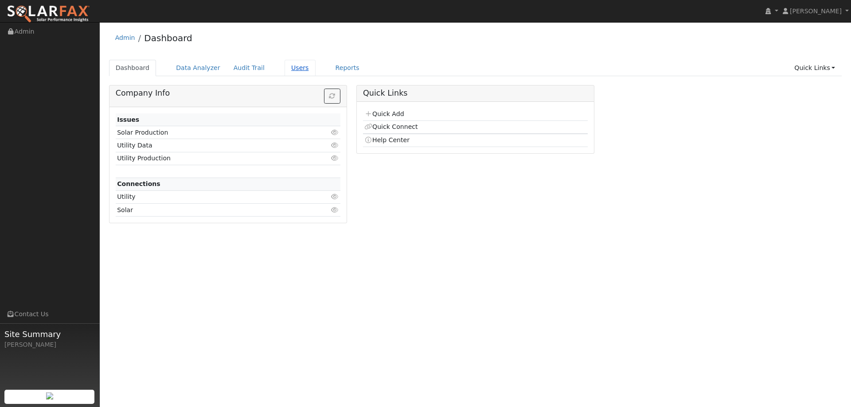
click at [284, 69] on link "Users" at bounding box center [299, 68] width 31 height 16
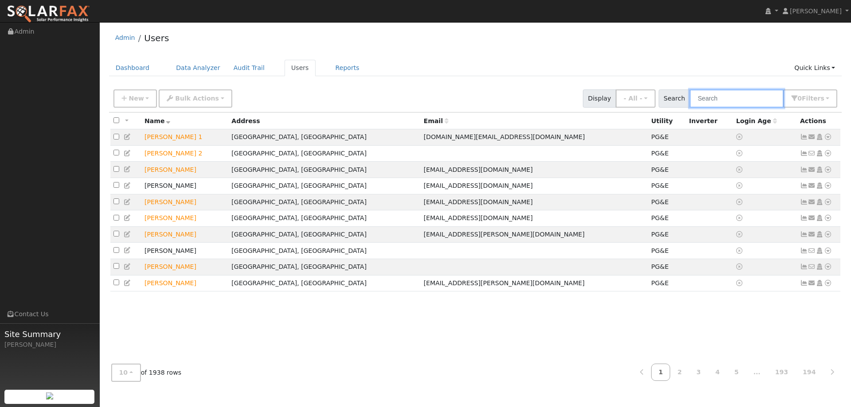
click at [748, 111] on div "New Add User Quick Add Quick Connect Quick Convert Lead Bulk Actions Send Email…" at bounding box center [475, 98] width 733 height 27
click at [773, 101] on input "text" at bounding box center [736, 99] width 94 height 18
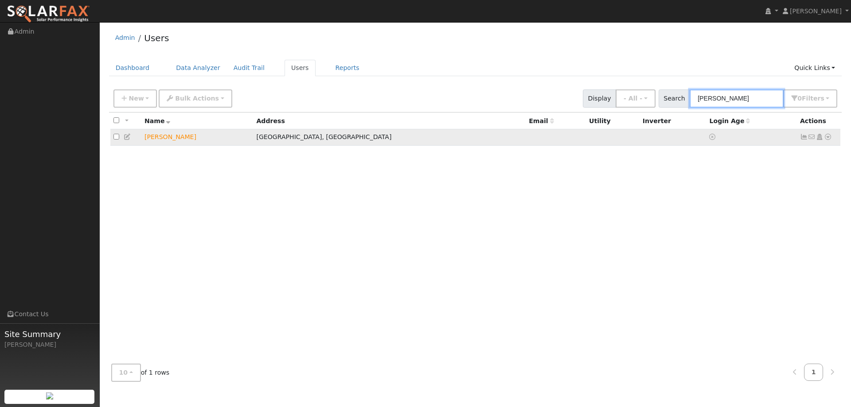
type input "[PERSON_NAME]"
click at [826, 138] on icon at bounding box center [828, 137] width 8 height 6
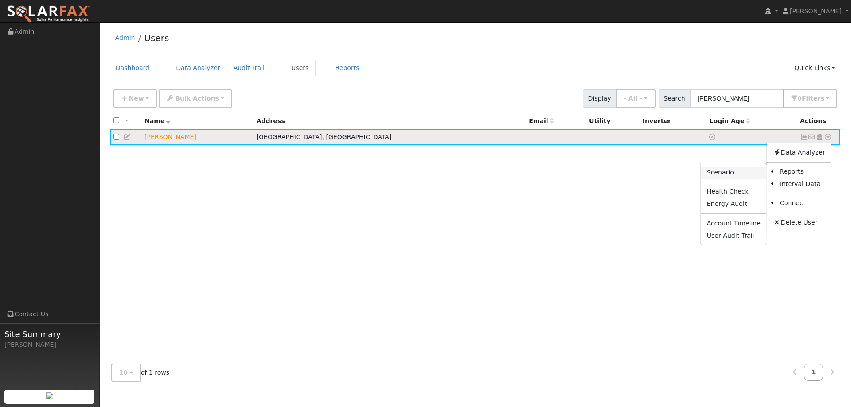
click at [751, 170] on link "Scenario" at bounding box center [734, 173] width 66 height 12
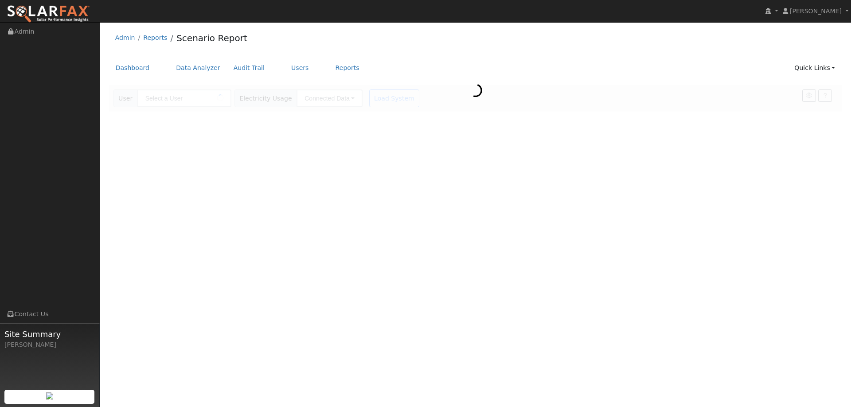
type input "[PERSON_NAME]"
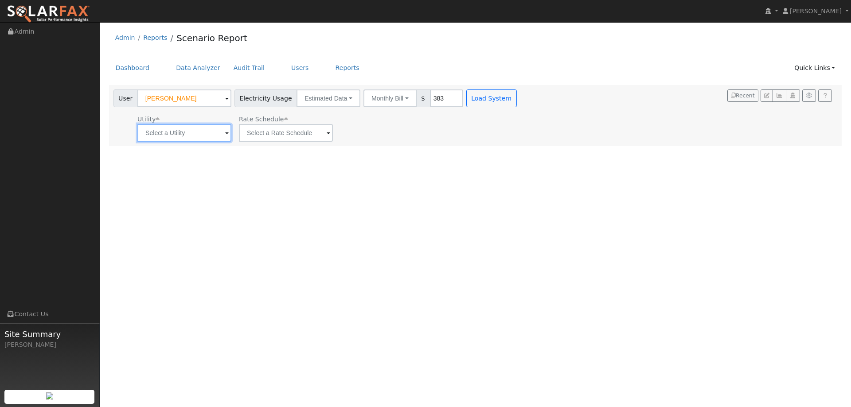
click at [202, 135] on input "text" at bounding box center [184, 133] width 94 height 18
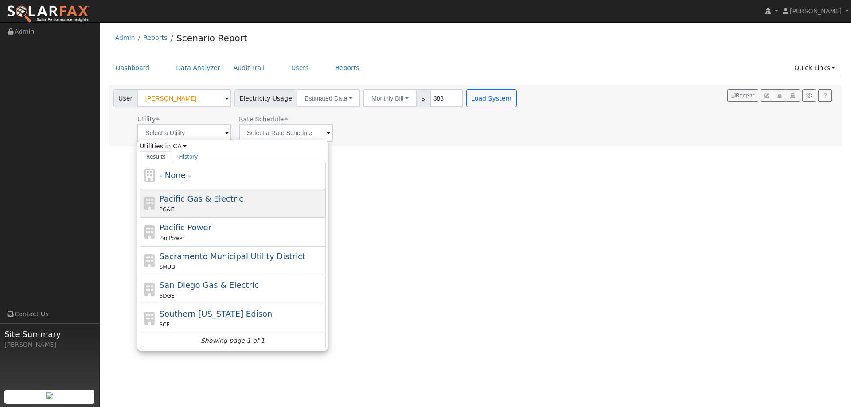
click at [227, 199] on span "Pacific Gas & Electric" at bounding box center [202, 198] width 84 height 9
type input "Pacific Gas & Electric"
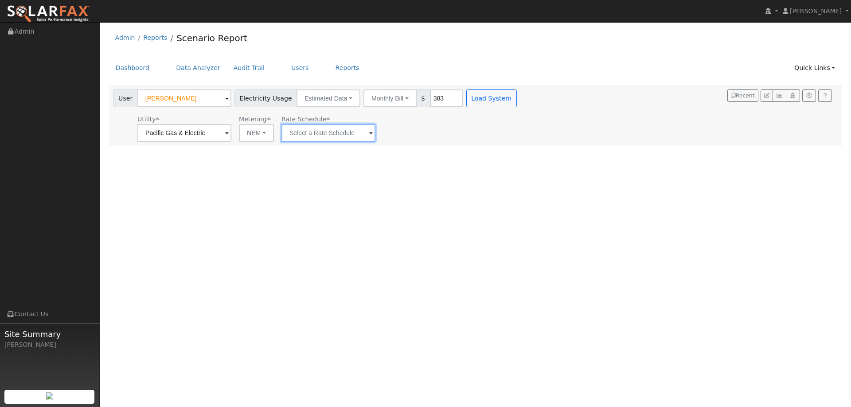
click at [322, 132] on input "text" at bounding box center [328, 133] width 94 height 18
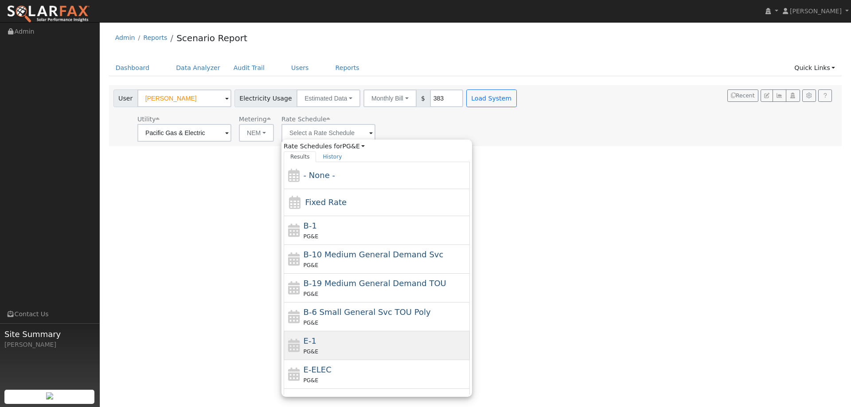
click at [353, 344] on div "E-1 PG&E" at bounding box center [386, 345] width 164 height 21
type input "E-1"
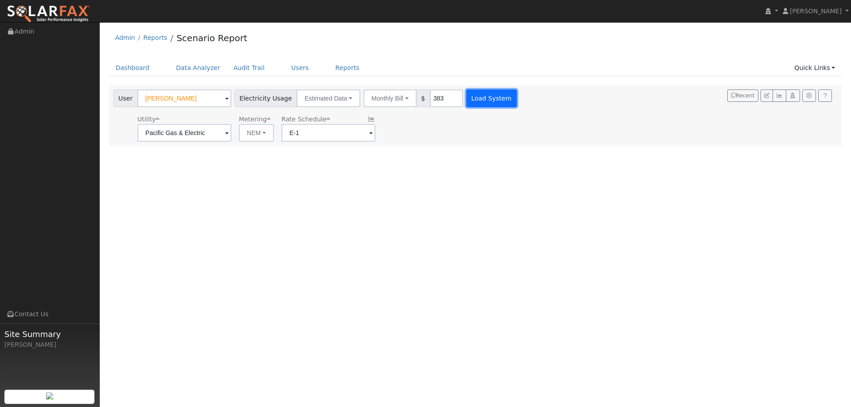
click at [467, 100] on button "Load System" at bounding box center [491, 99] width 51 height 18
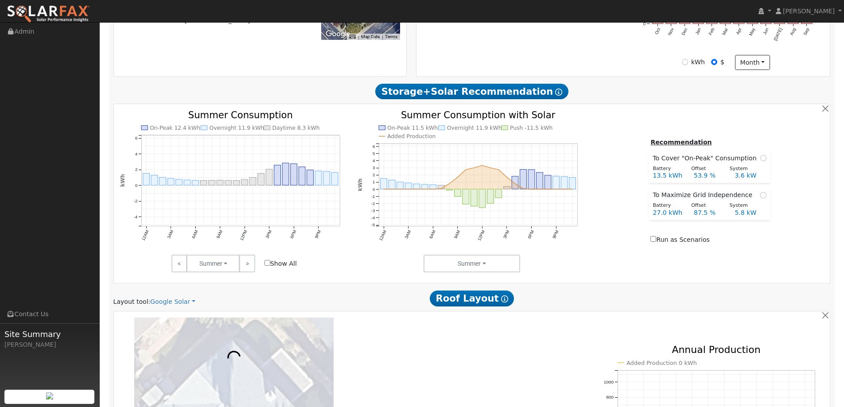
scroll to position [354, 0]
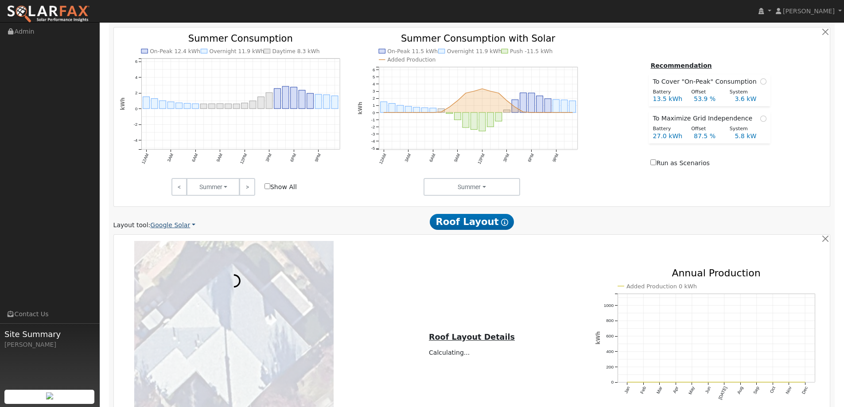
click at [154, 222] on link "Google Solar" at bounding box center [172, 225] width 45 height 9
click at [181, 267] on link "Aurora" at bounding box center [179, 266] width 62 height 12
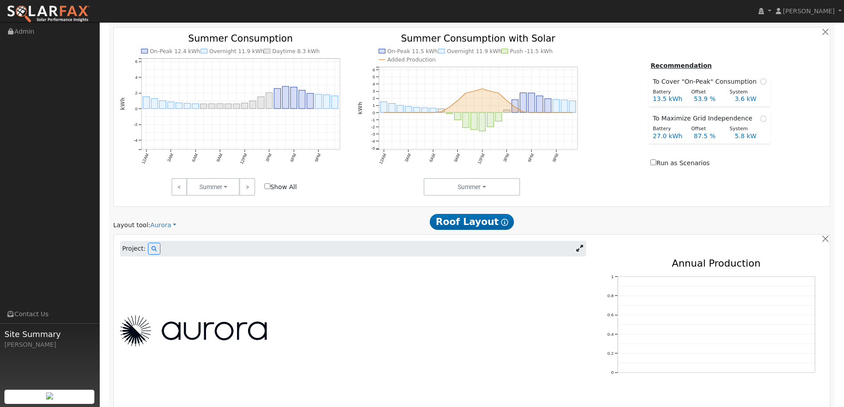
scroll to position [331, 0]
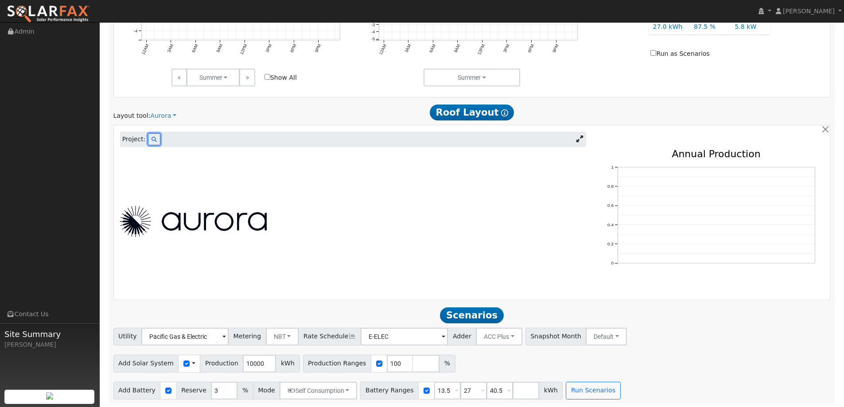
click at [156, 139] on button at bounding box center [154, 139] width 12 height 12
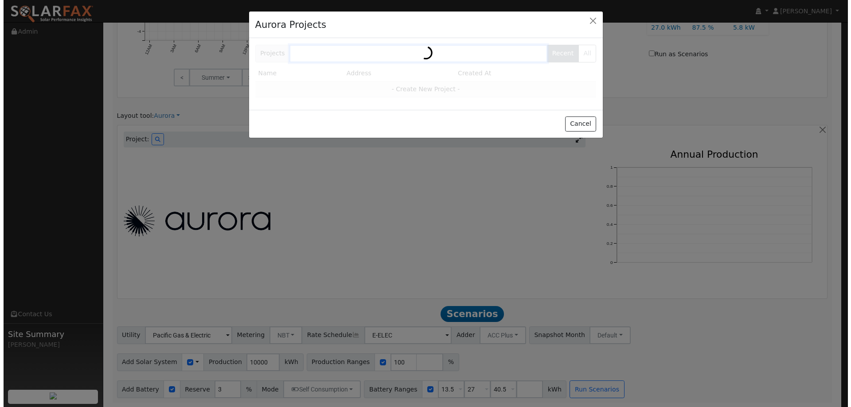
scroll to position [465, 0]
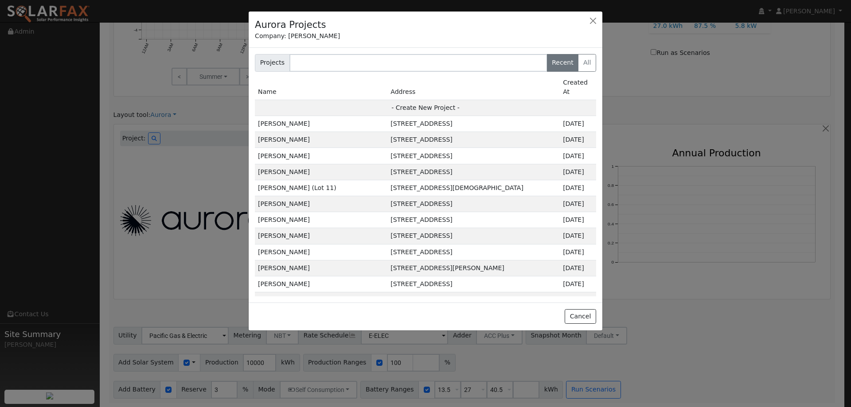
drag, startPoint x: 466, startPoint y: 101, endPoint x: 521, endPoint y: 101, distance: 54.9
click at [466, 100] on td "- Create New Project -" at bounding box center [425, 108] width 341 height 16
type input "[PERSON_NAME]"
type input "[STREET_ADDRESS]"
type input "[GEOGRAPHIC_DATA]"
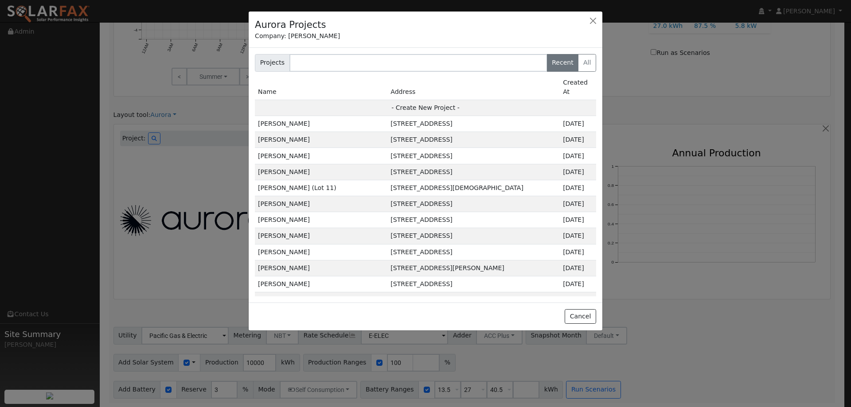
type input "CA"
type input "95687"
type input "Design"
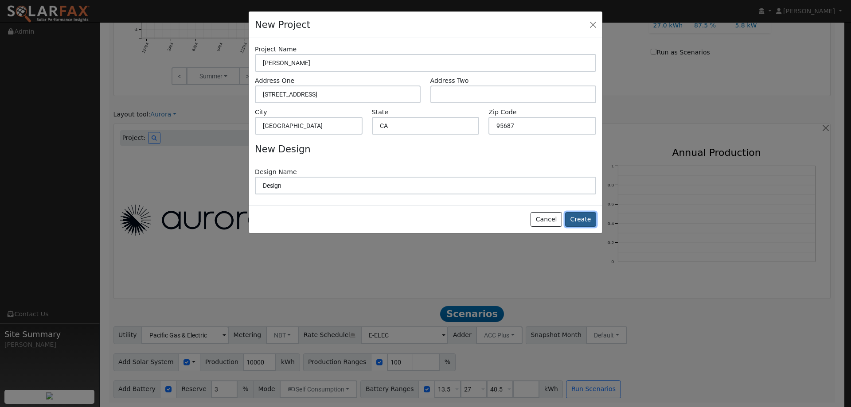
click at [582, 220] on button "Create" at bounding box center [580, 219] width 31 height 15
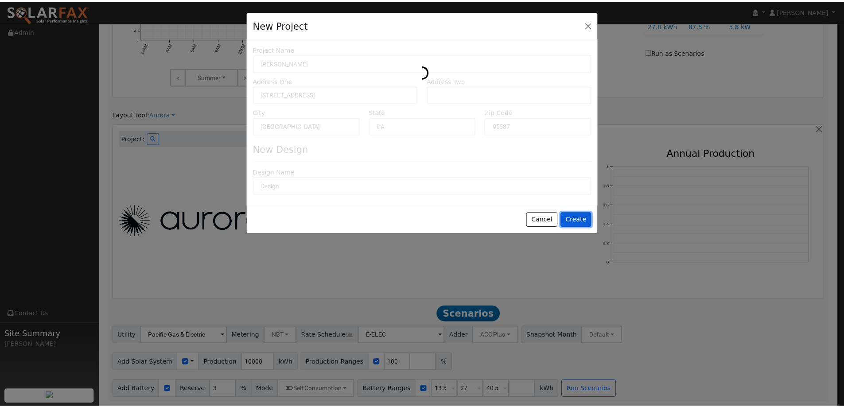
scroll to position [466, 0]
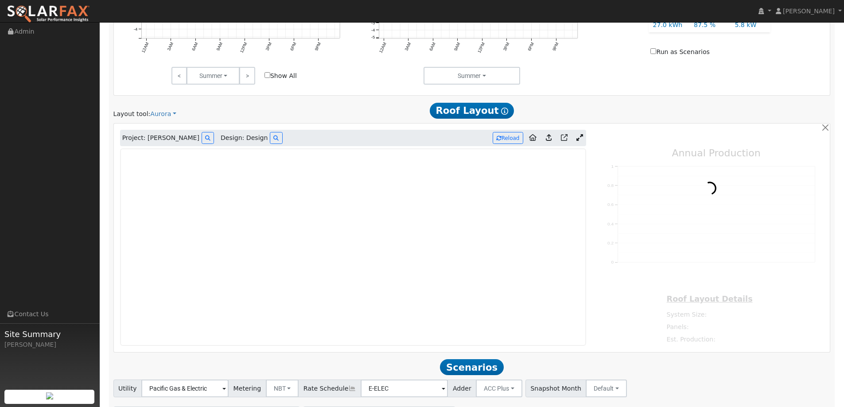
type input "0"
